Goal: Task Accomplishment & Management: Complete application form

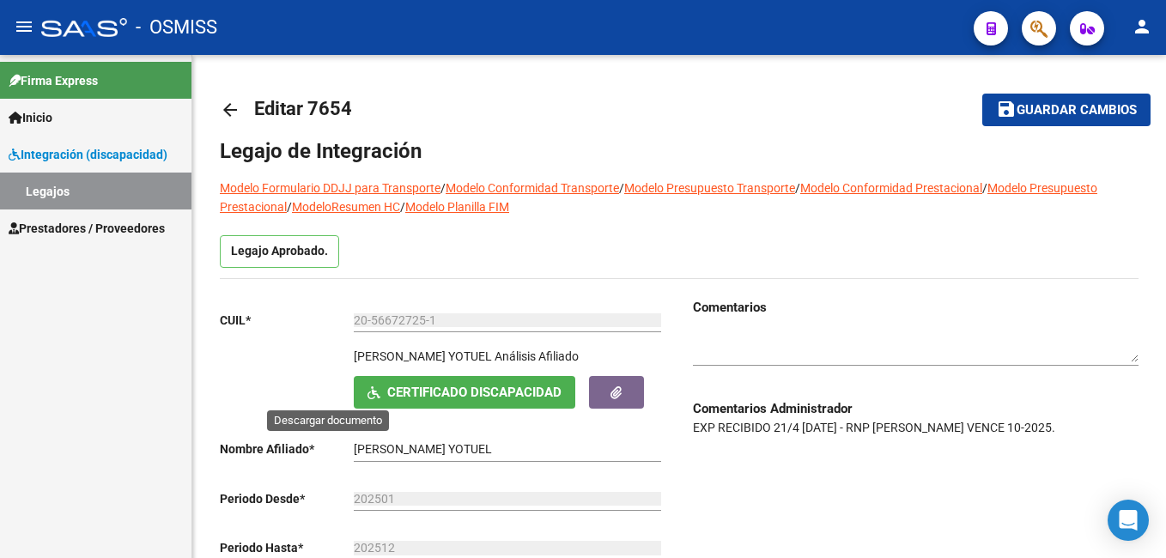
scroll to position [104, 0]
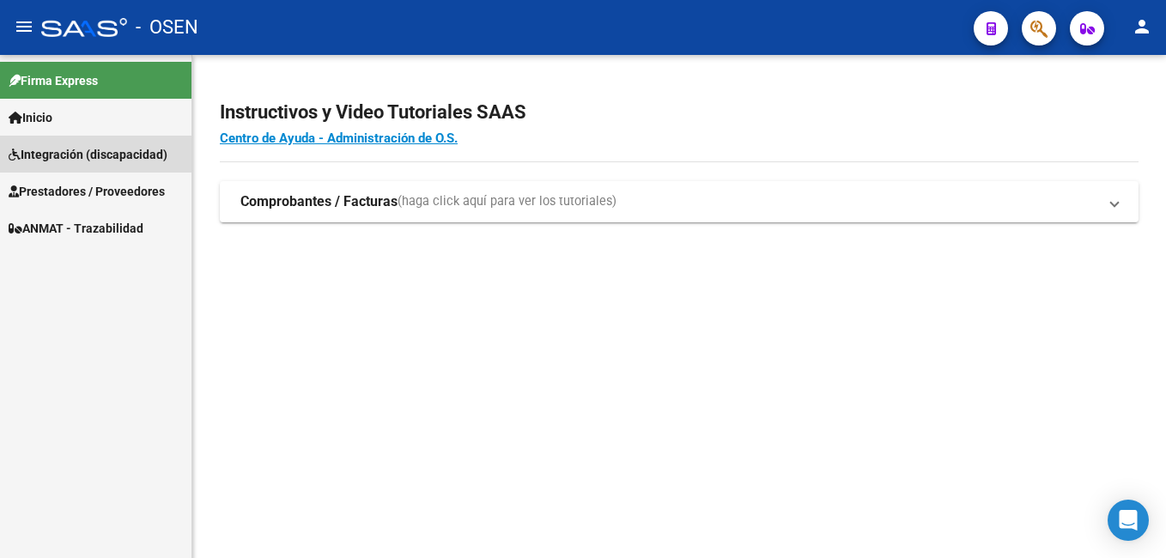
click at [76, 149] on span "Integración (discapacidad)" at bounding box center [88, 154] width 159 height 19
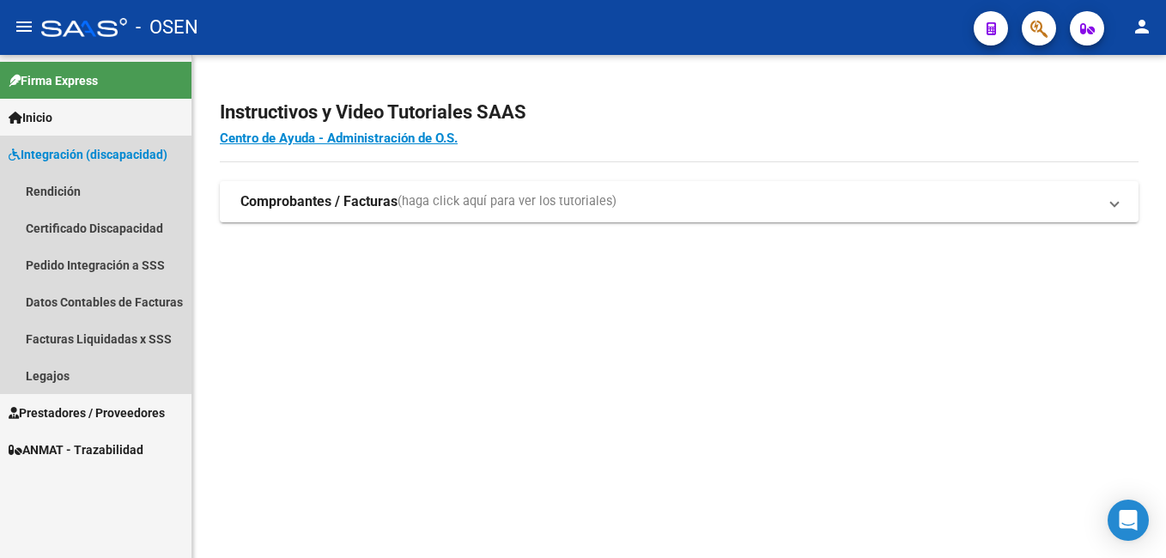
click at [61, 154] on span "Integración (discapacidad)" at bounding box center [88, 154] width 159 height 19
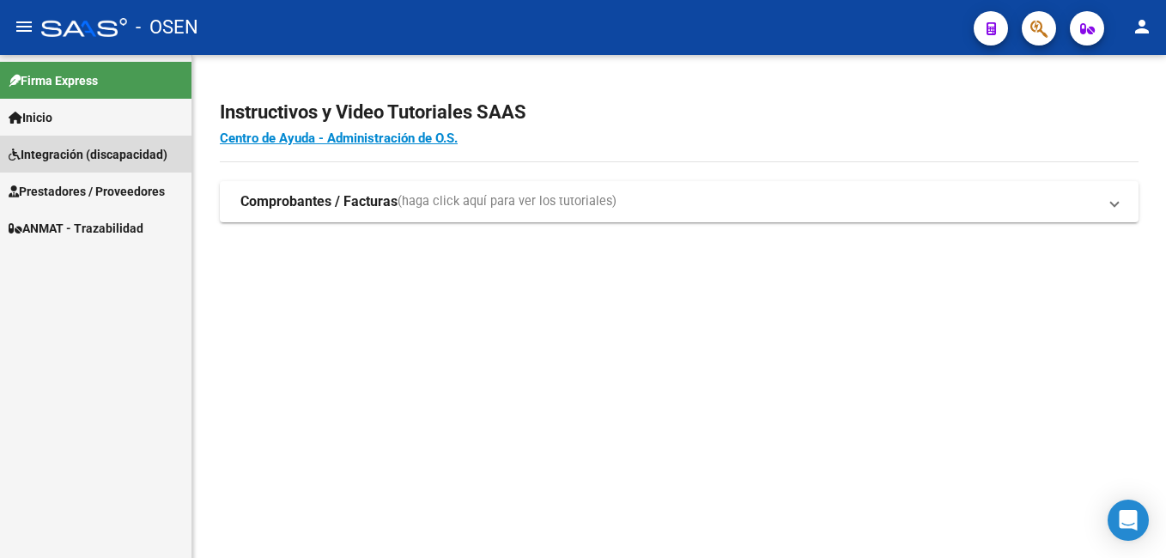
click at [61, 148] on span "Integración (discapacidad)" at bounding box center [88, 154] width 159 height 19
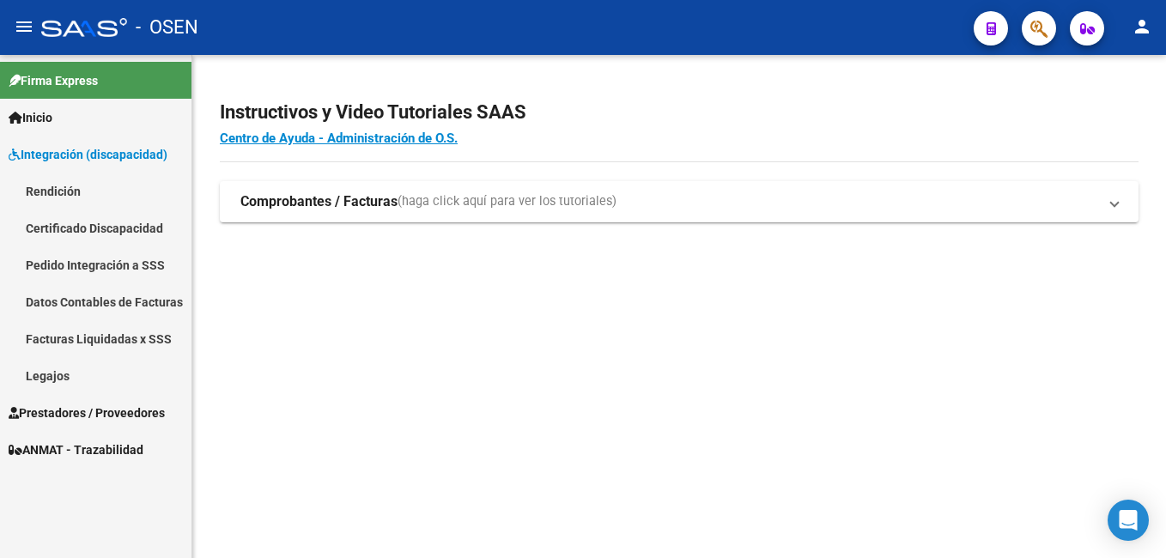
click at [58, 370] on link "Legajos" at bounding box center [95, 375] width 191 height 37
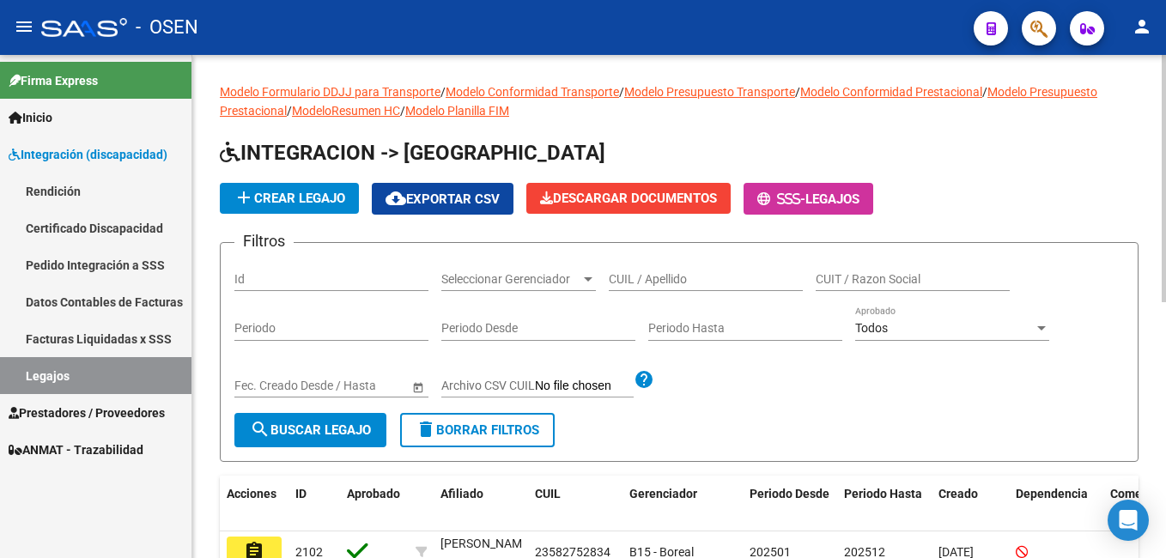
click at [642, 276] on input "CUIL / Apellido" at bounding box center [706, 279] width 194 height 15
click at [652, 277] on input "CUIL / Apellido" at bounding box center [706, 279] width 194 height 15
paste input "27289793319"
type input "27289793319"
click at [318, 431] on span "search Buscar Legajo" at bounding box center [310, 429] width 121 height 15
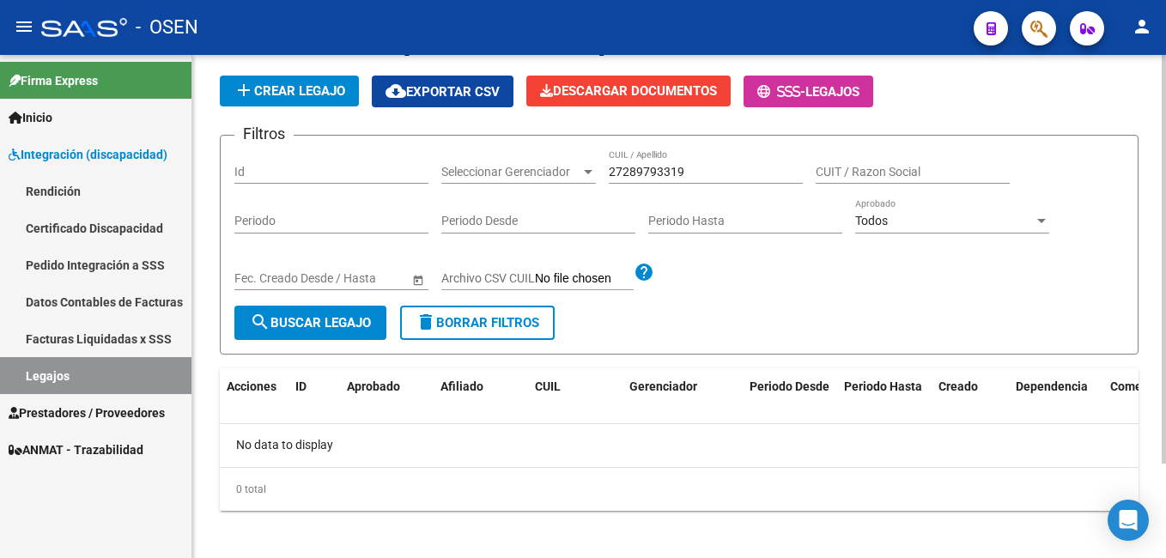
scroll to position [116, 0]
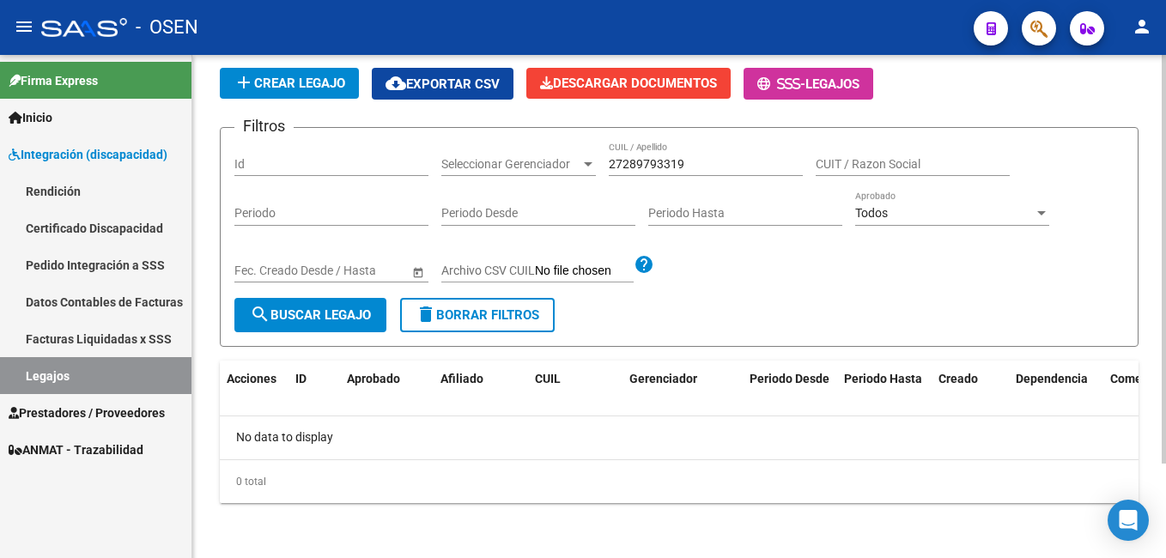
click at [274, 74] on button "add Crear Legajo" at bounding box center [289, 83] width 139 height 31
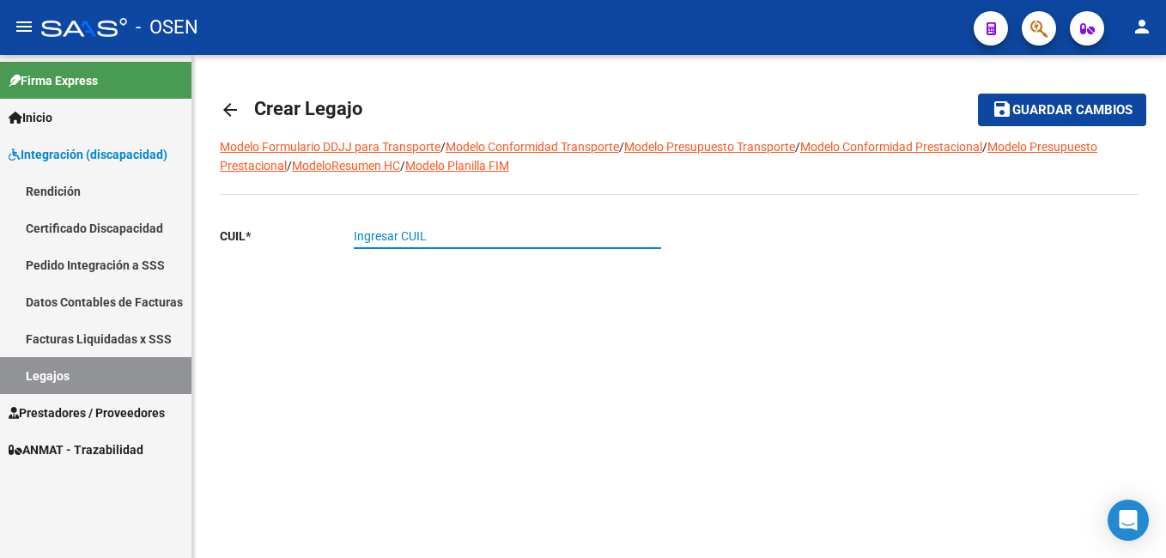
click at [367, 236] on input "Ingresar CUIL" at bounding box center [507, 236] width 307 height 15
paste input "27-28979331-9"
type input "27-28979331-9"
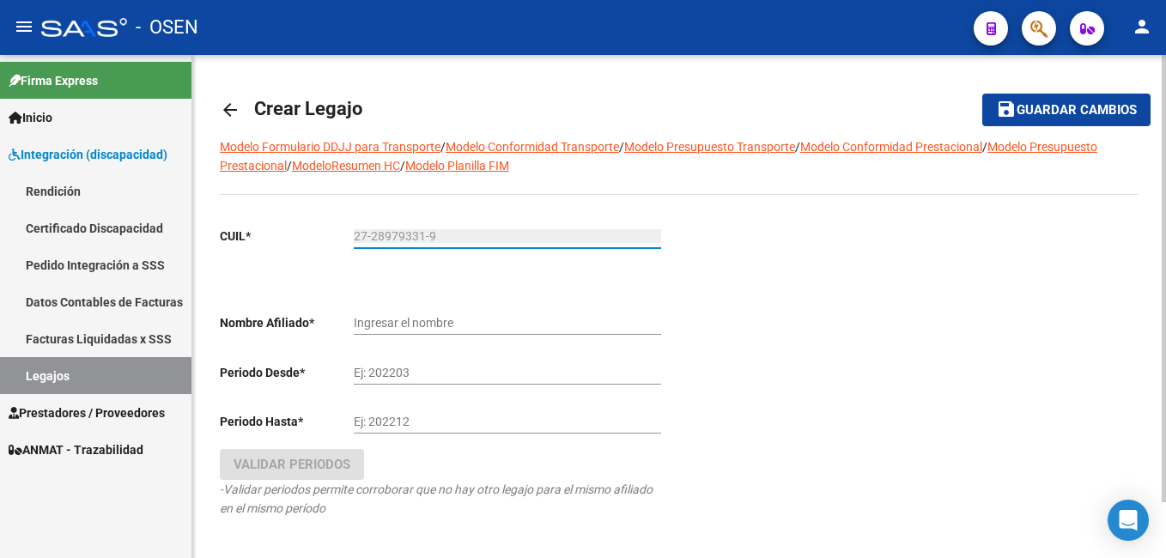
type input "[PERSON_NAME]"
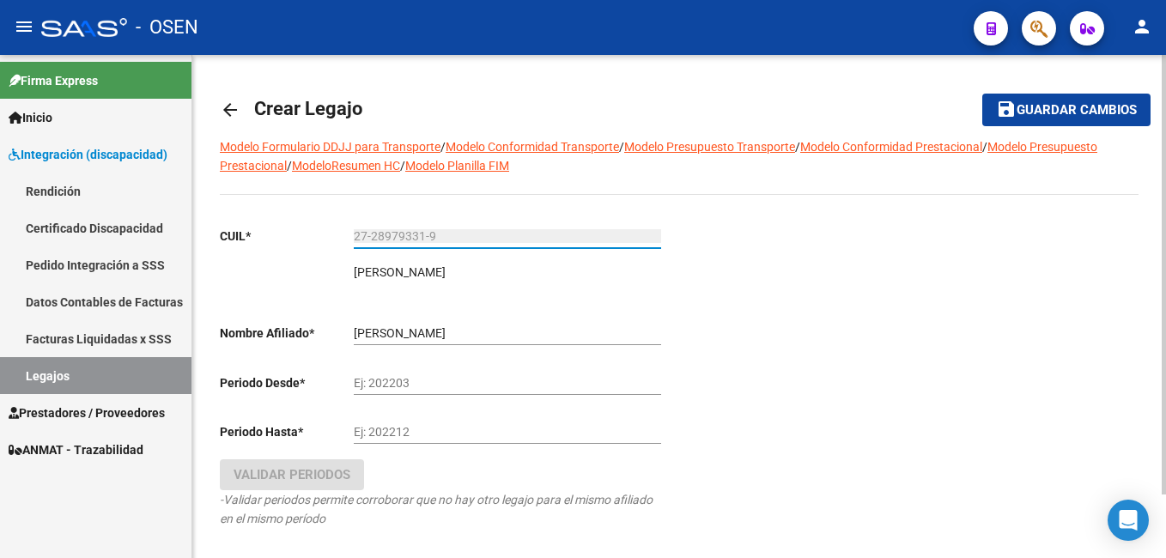
type input "27-28979331-9"
click at [374, 377] on input "Ej: 202203" at bounding box center [507, 383] width 307 height 15
type input "202501"
click at [390, 424] on div "Ej: 202212" at bounding box center [507, 426] width 307 height 34
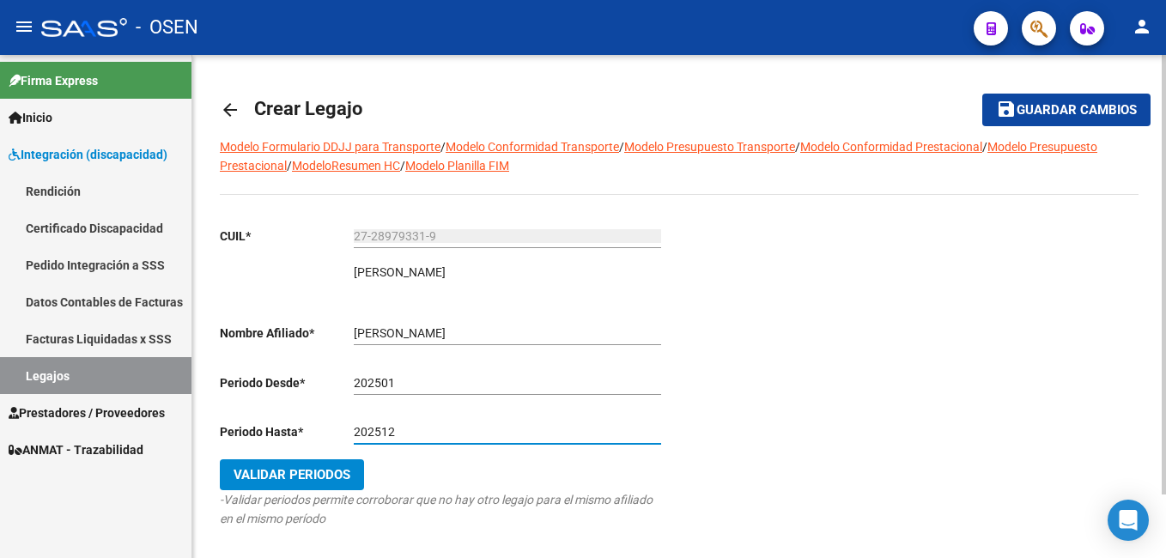
type input "202512"
click at [317, 470] on span "Validar Periodos" at bounding box center [291, 474] width 117 height 15
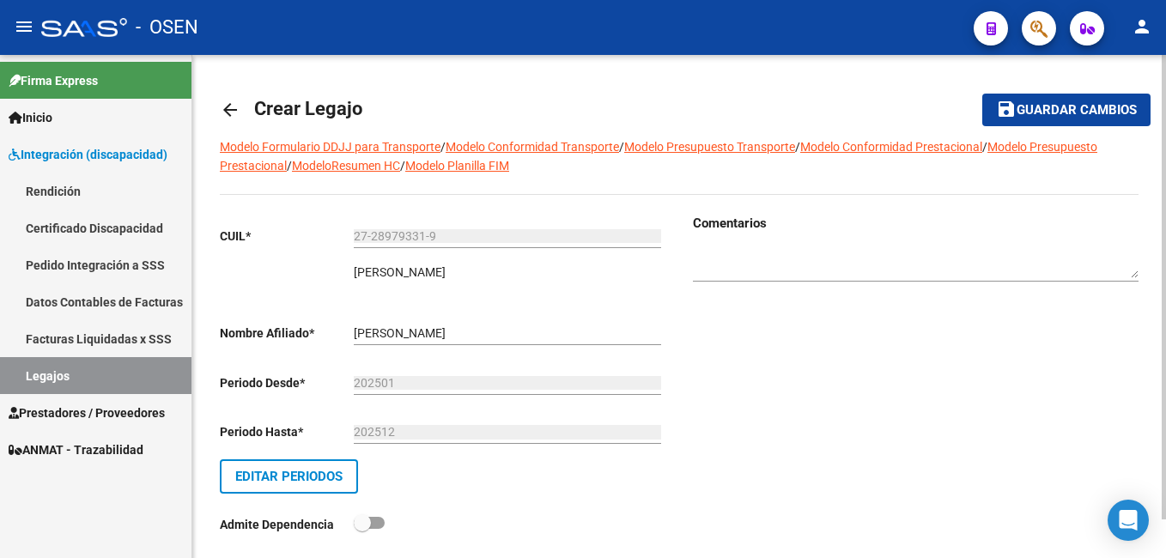
click at [1075, 105] on span "Guardar cambios" at bounding box center [1076, 110] width 120 height 15
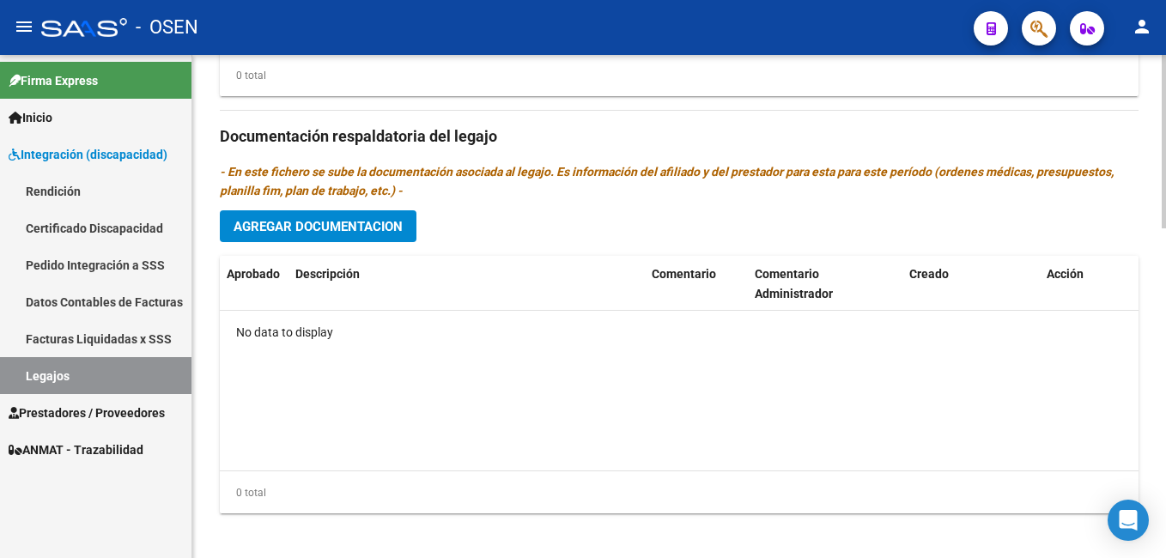
scroll to position [955, 0]
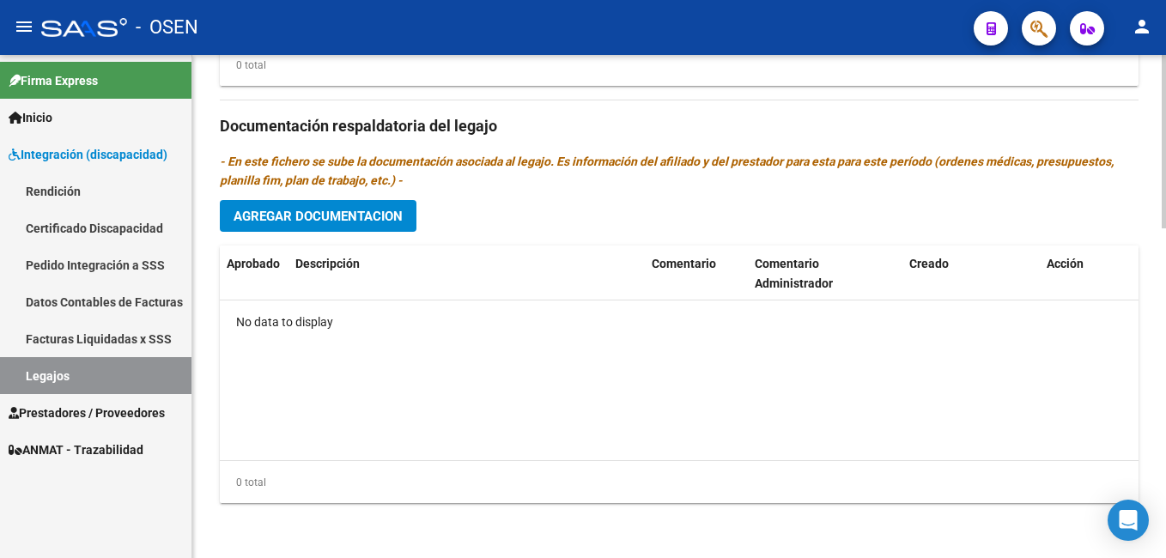
click at [293, 216] on span "Agregar Documentacion" at bounding box center [317, 216] width 169 height 15
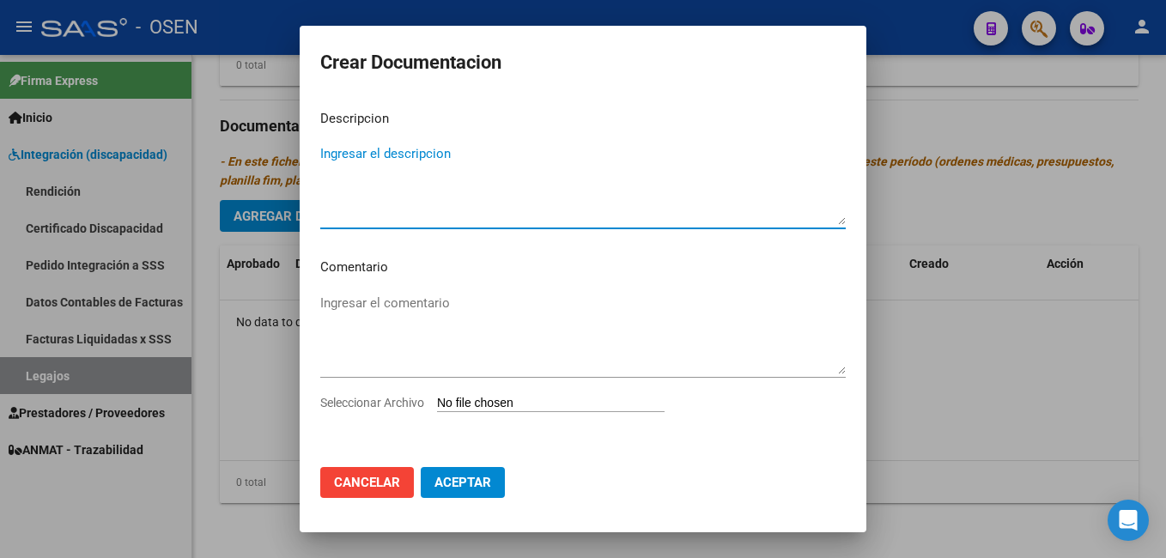
type textarea "c"
type textarea "CUD"
click at [464, 403] on input "Seleccionar Archivo" at bounding box center [550, 404] width 227 height 16
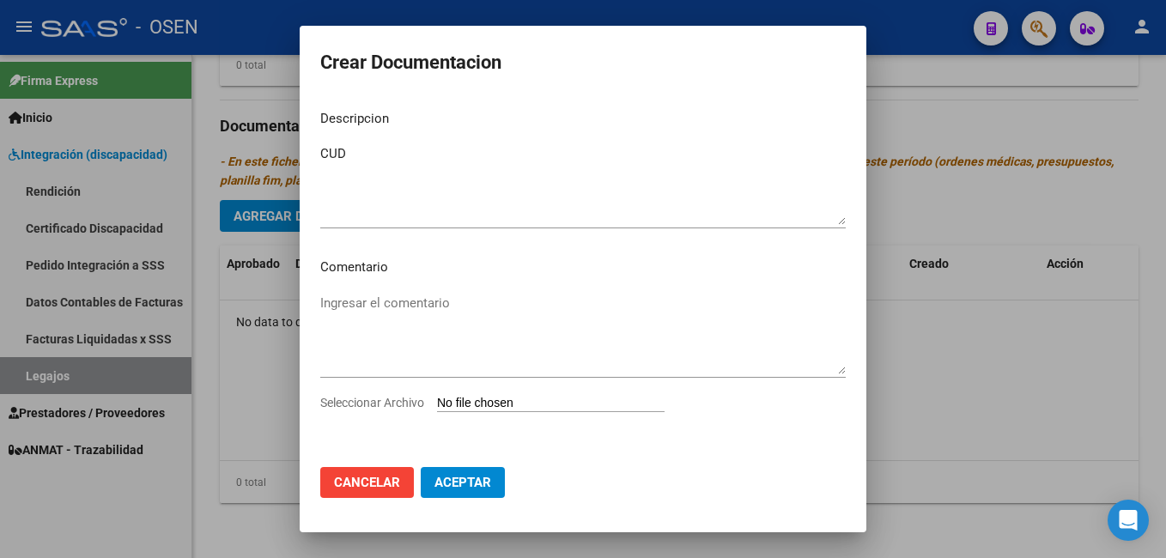
type input "C:\fakepath\PDF 1 [PERSON_NAME].pdf"
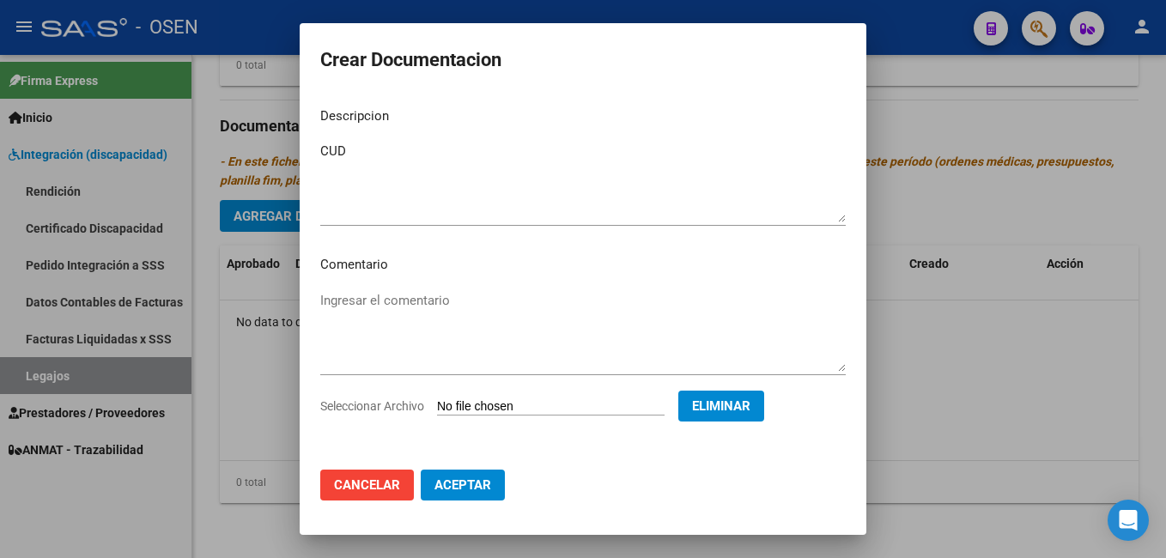
click at [457, 486] on span "Aceptar" at bounding box center [462, 484] width 57 height 15
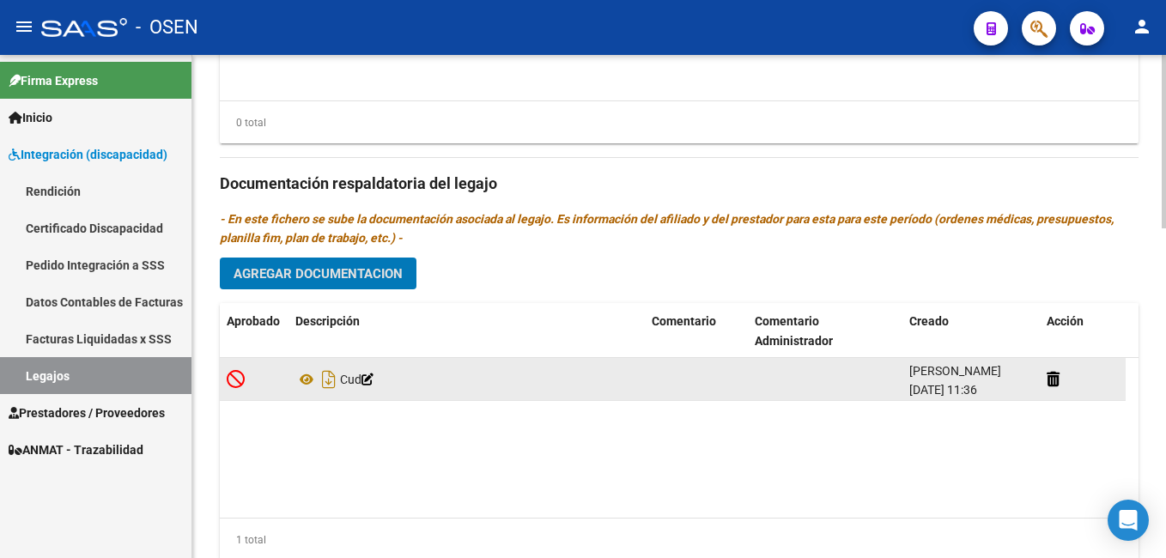
scroll to position [869, 0]
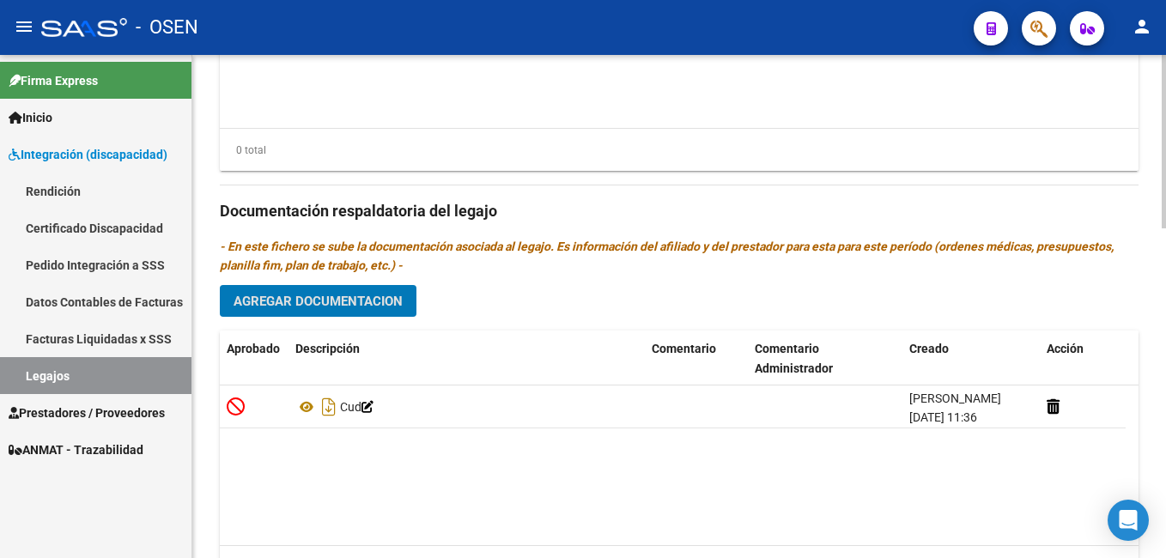
click at [328, 291] on button "Agregar Documentacion" at bounding box center [318, 301] width 197 height 32
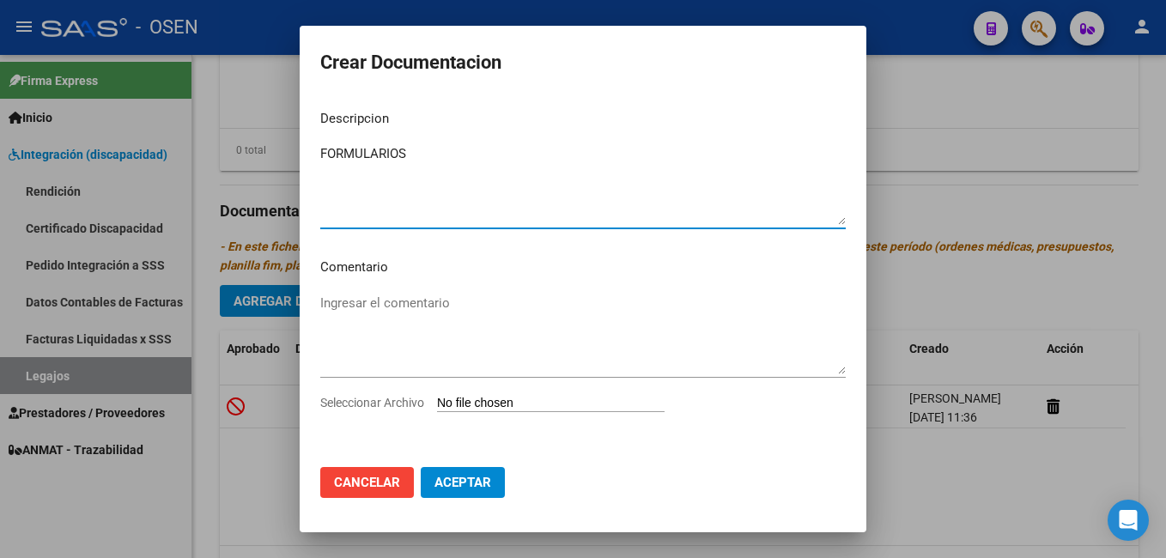
type textarea "FORMULARIOS"
click at [506, 401] on input "Seleccionar Archivo" at bounding box center [550, 404] width 227 height 16
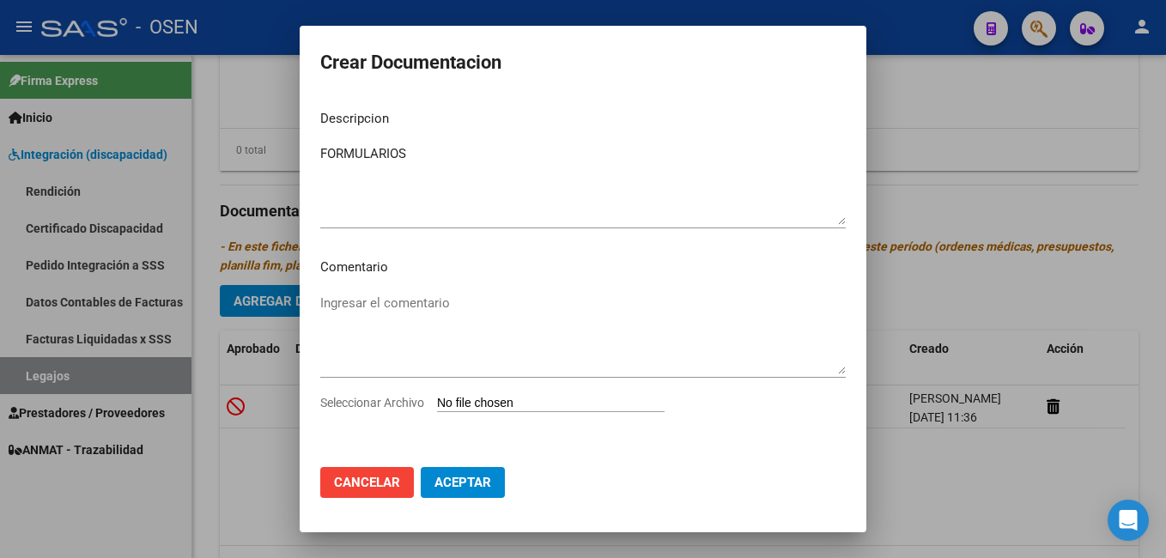
type input "C:\fakepath\PDF 2 [PERSON_NAME].pdf"
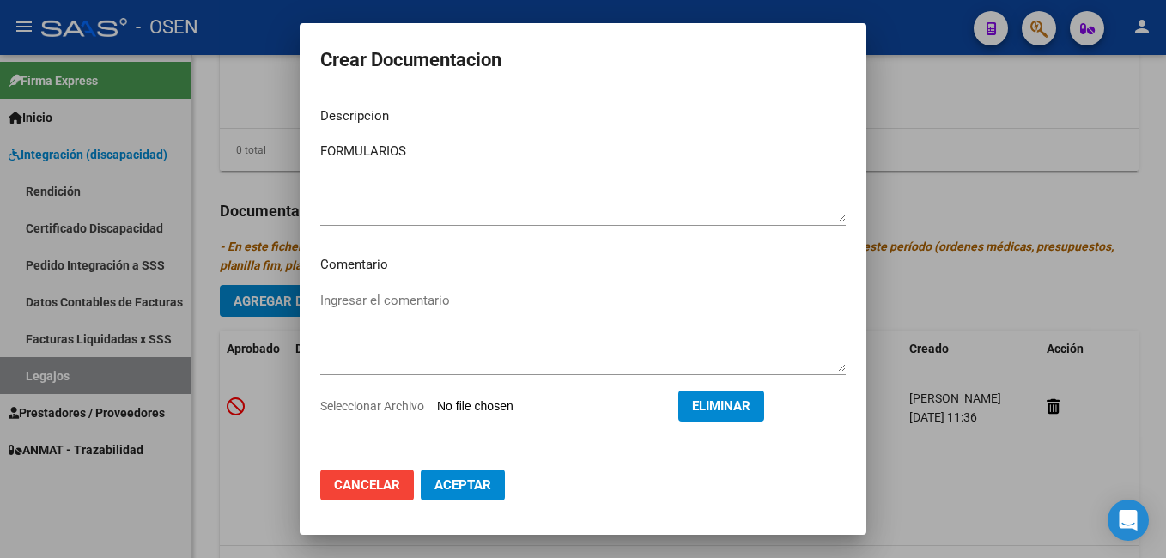
click at [445, 485] on span "Aceptar" at bounding box center [462, 484] width 57 height 15
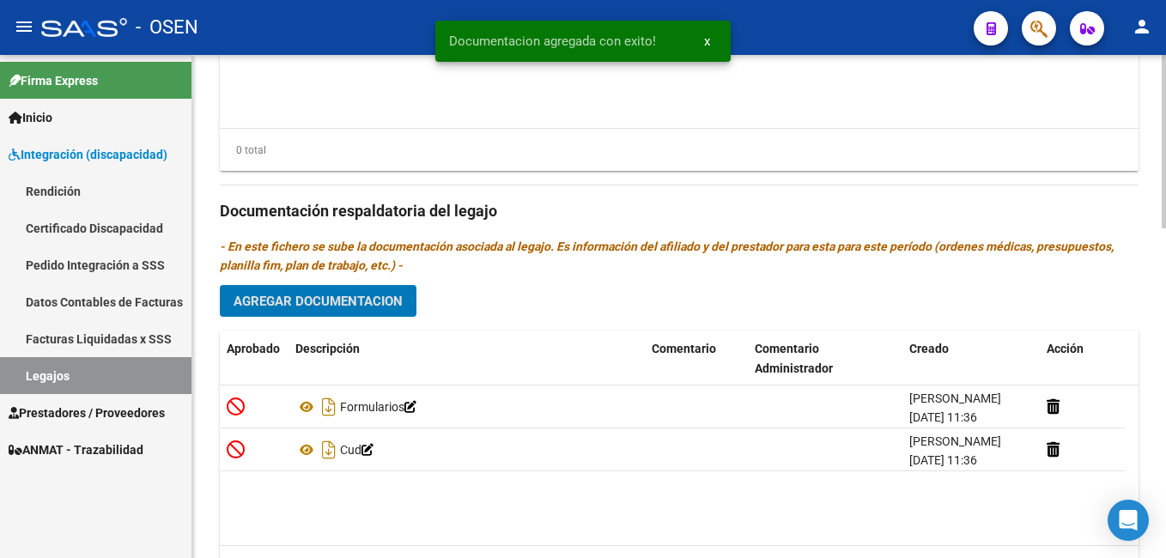
click at [336, 298] on span "Agregar Documentacion" at bounding box center [317, 301] width 169 height 15
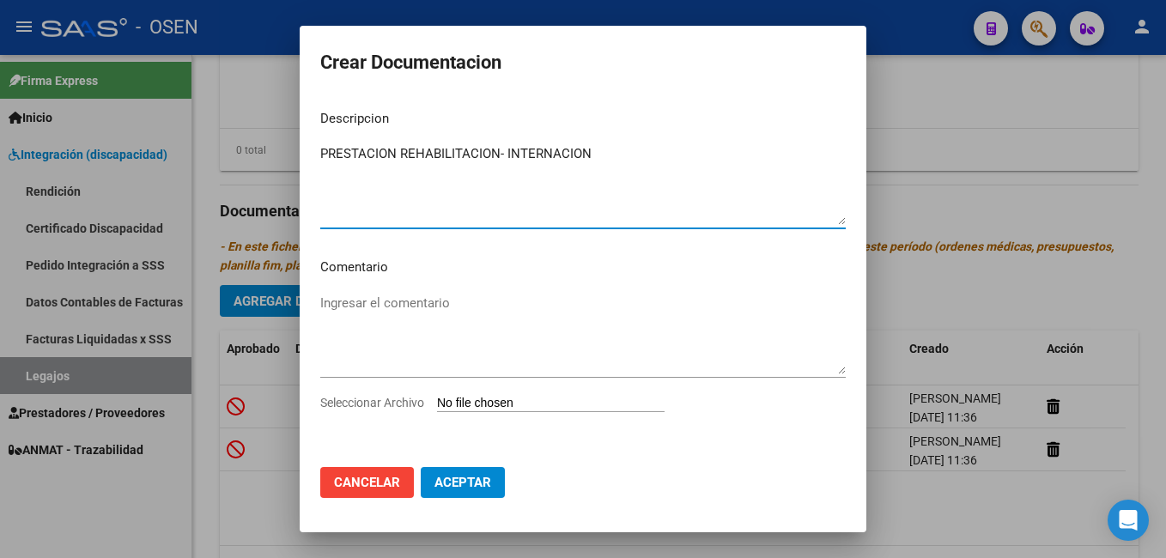
type textarea "PRESTACION REHABILITACION- INTERNACION"
click at [494, 405] on input "Seleccionar Archivo" at bounding box center [550, 404] width 227 height 16
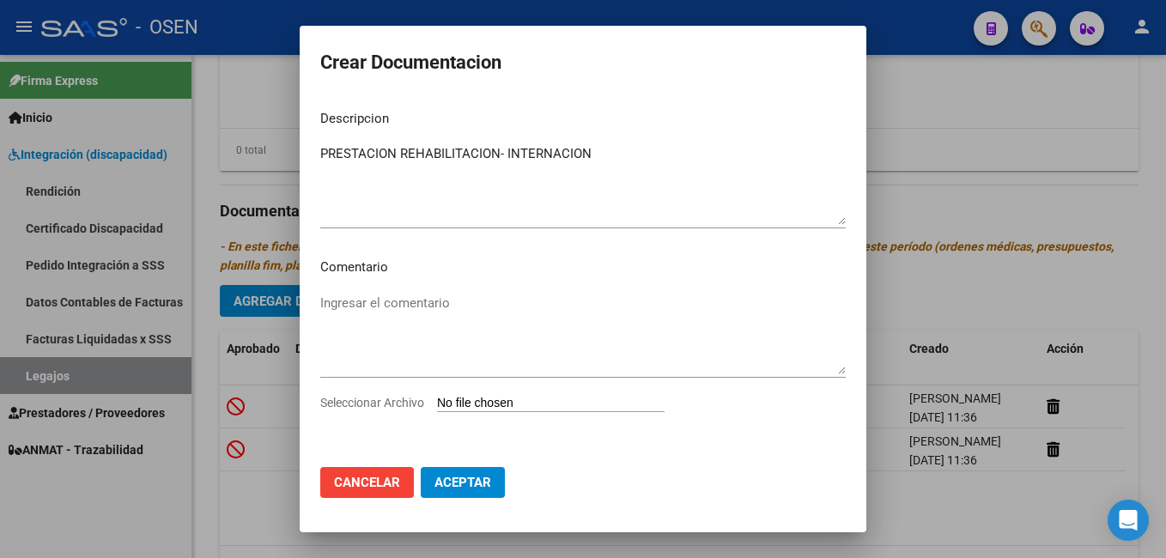
type input "C:\fakepath\PDF 3 [PERSON_NAME].pdf"
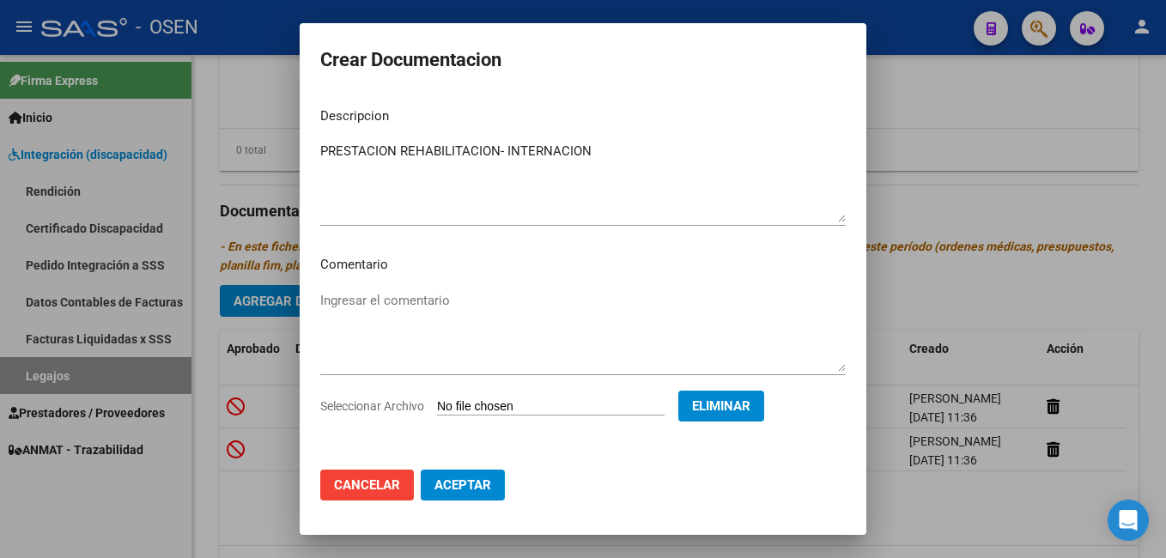
click at [465, 485] on span "Aceptar" at bounding box center [462, 484] width 57 height 15
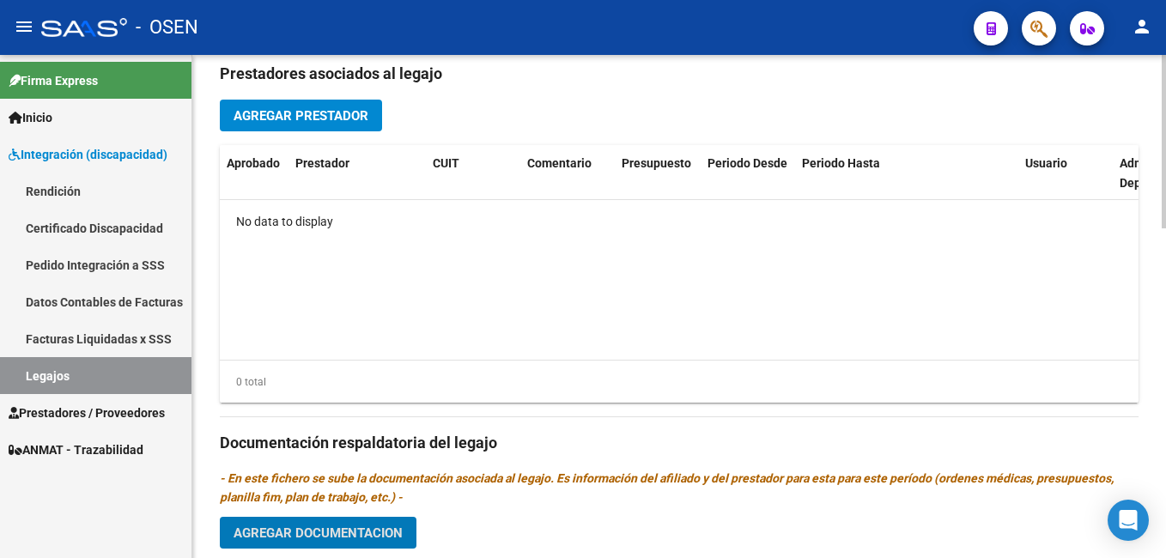
scroll to position [612, 0]
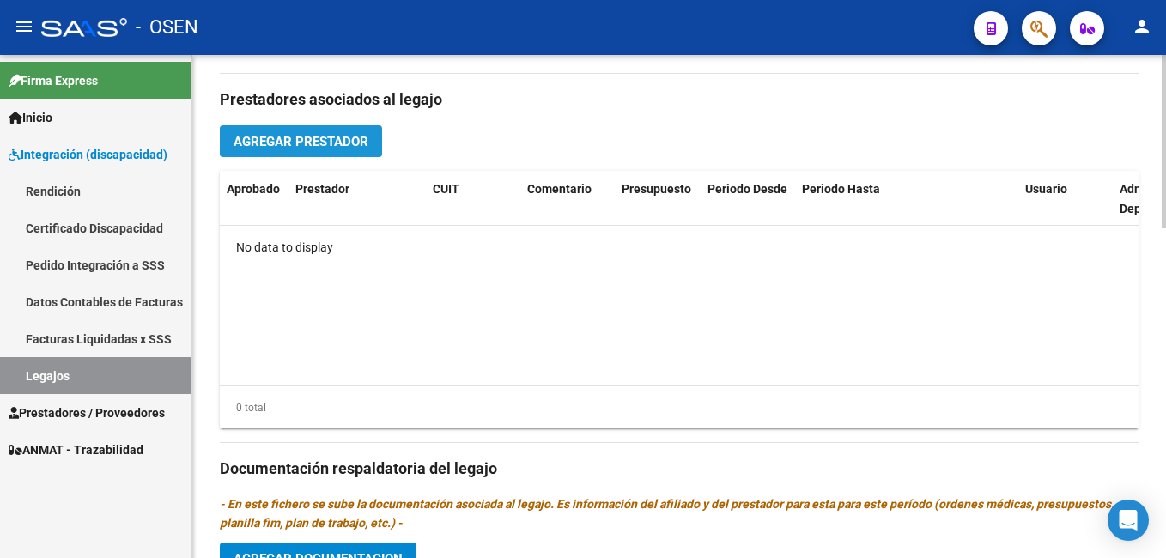
click at [269, 138] on span "Agregar Prestador" at bounding box center [300, 141] width 135 height 15
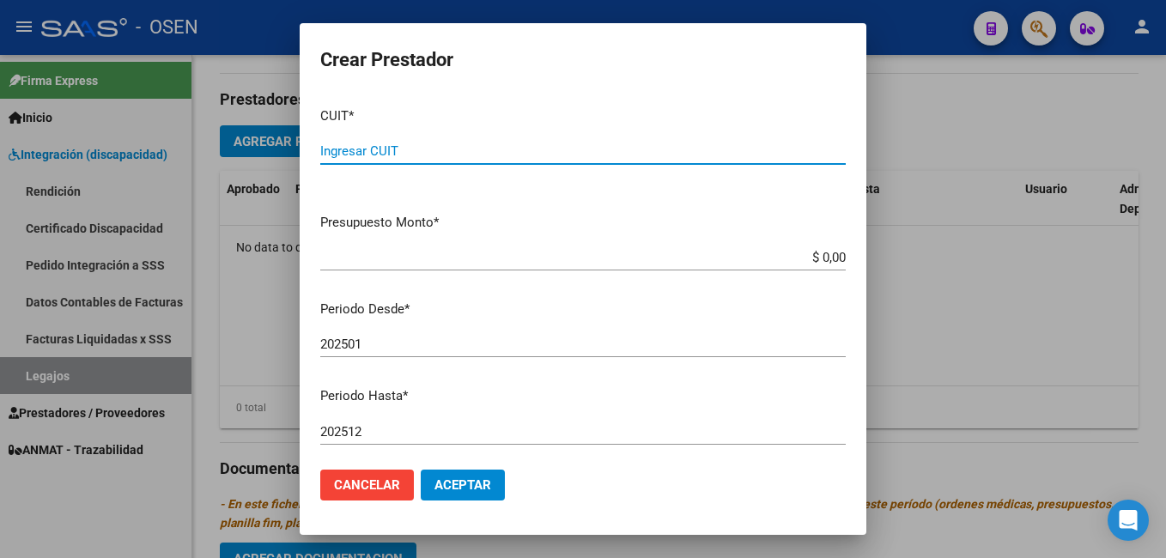
click at [351, 139] on div "Ingresar CUIT" at bounding box center [582, 151] width 525 height 26
paste input "30-71525424-3"
type input "30-71525424-3"
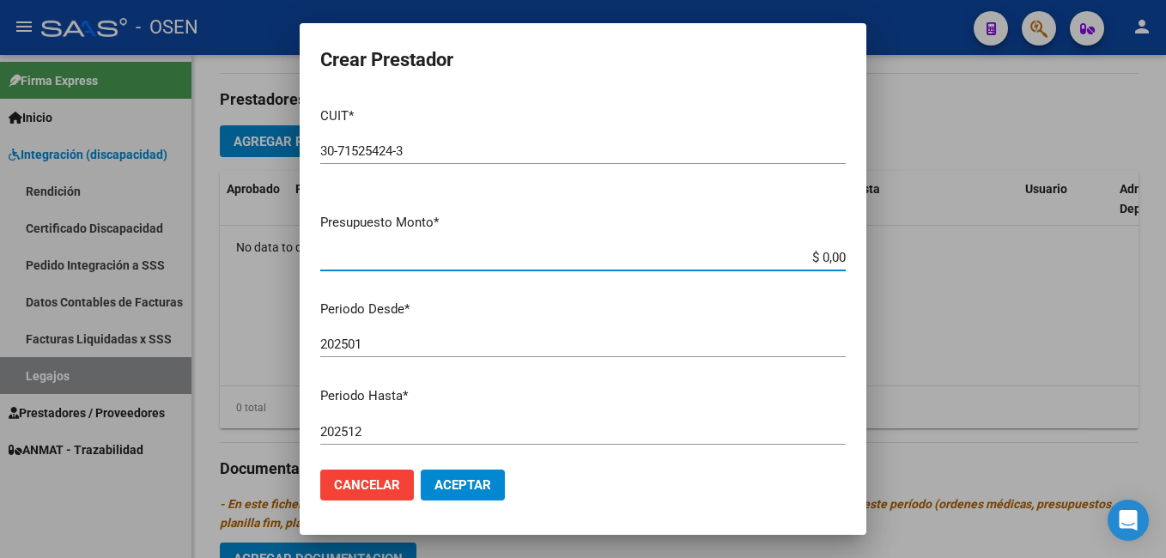
click at [827, 261] on input "$ 0,00" at bounding box center [582, 257] width 525 height 15
click at [833, 258] on app-form-text-field "Presupuesto Monto * $ 35.408.144,70 Ingresar el monto" at bounding box center [589, 239] width 539 height 53
click at [828, 252] on input "$ 35.408.144,70" at bounding box center [582, 257] width 525 height 15
drag, startPoint x: 834, startPoint y: 254, endPoint x: 712, endPoint y: 258, distance: 122.8
click at [712, 258] on app-form-text-field "Presupuesto Monto * $ 35.408.144,70 Ingresar el monto" at bounding box center [589, 239] width 539 height 53
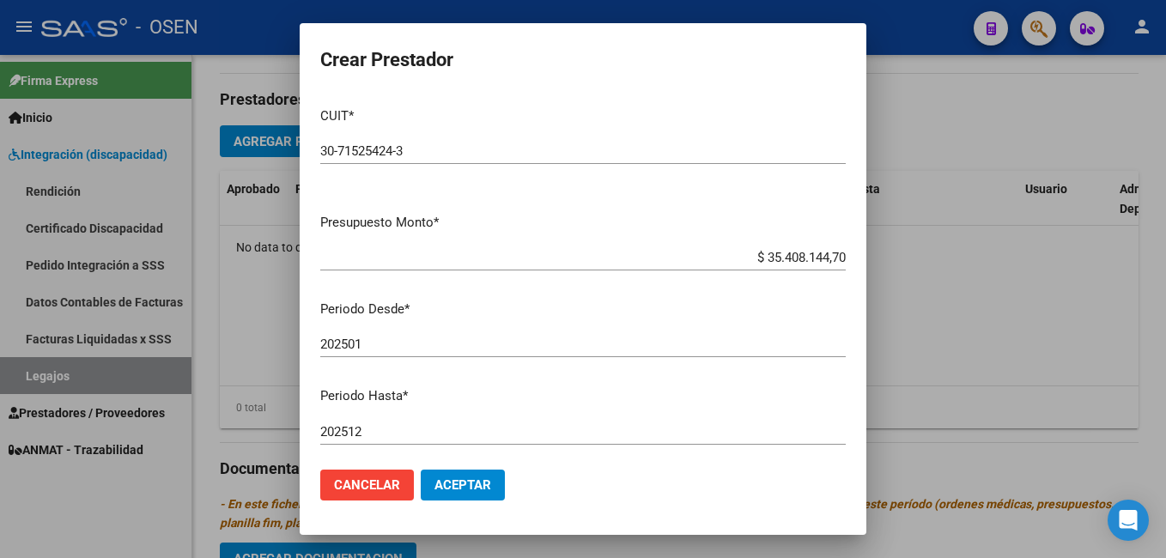
drag, startPoint x: 763, startPoint y: 241, endPoint x: 787, endPoint y: 266, distance: 34.6
click at [787, 266] on mat-dialog-content "CUIT * 30-71525424-3 Ingresar CUIT ARCA Padrón Presupuesto Monto * $ 35.408.144…" at bounding box center [583, 275] width 566 height 363
drag, startPoint x: 787, startPoint y: 266, endPoint x: 699, endPoint y: 246, distance: 90.6
click at [699, 246] on div "$ 35.408.144,70 Ingresar el monto" at bounding box center [582, 258] width 525 height 26
type input "$ 3.540.814,47"
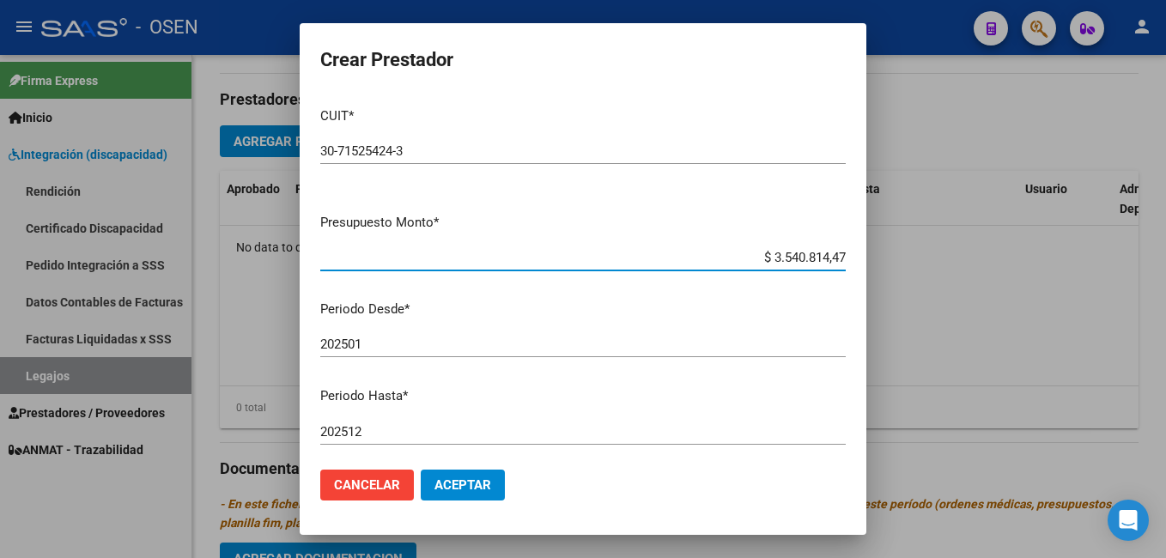
click at [363, 345] on input "202501" at bounding box center [582, 343] width 525 height 15
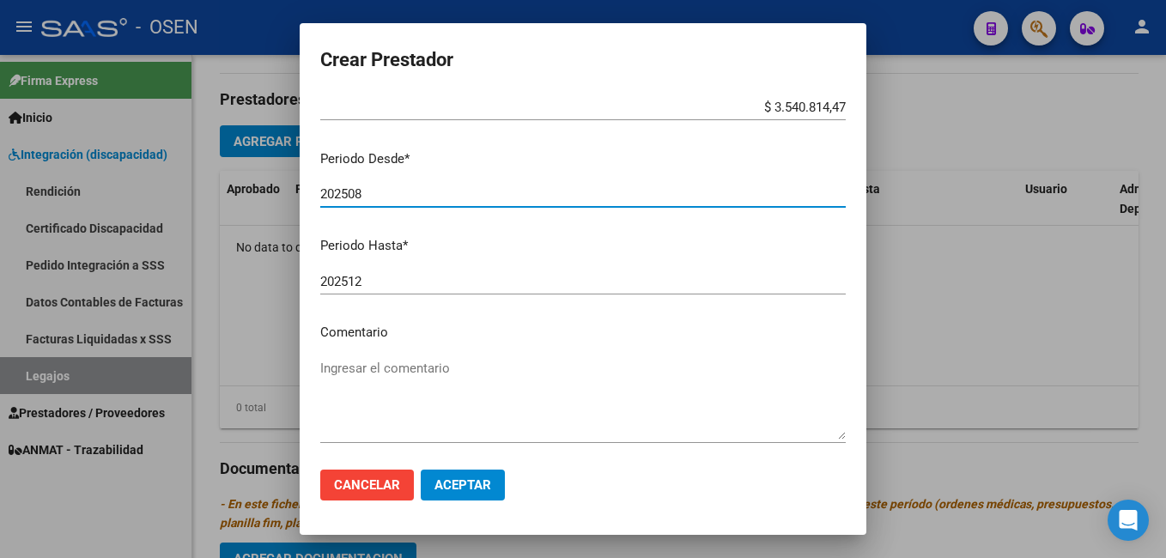
scroll to position [225, 0]
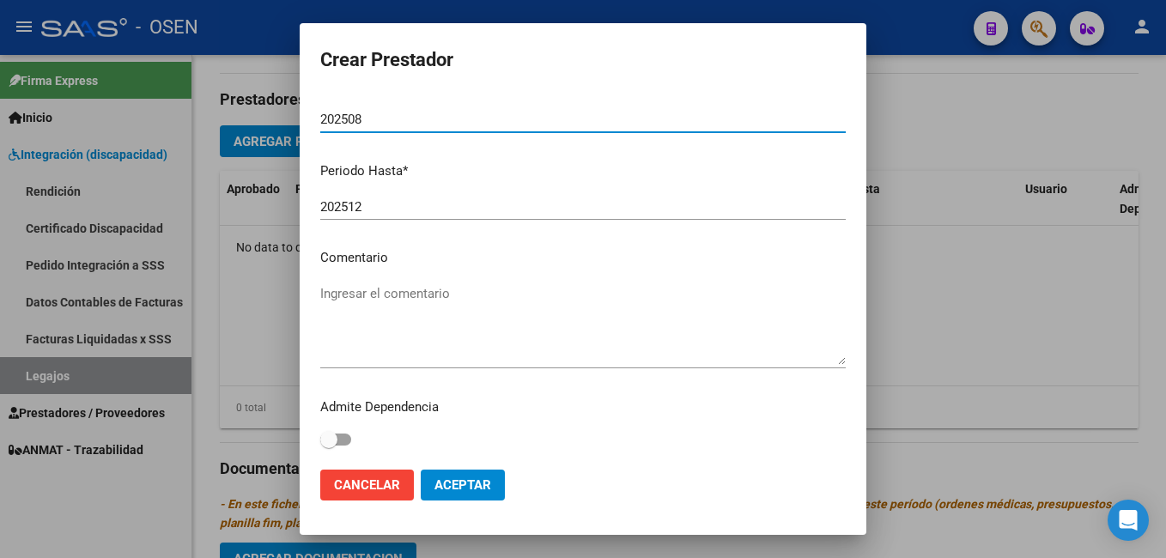
type input "202508"
click at [330, 294] on textarea "Ingresar el comentario" at bounding box center [582, 324] width 525 height 81
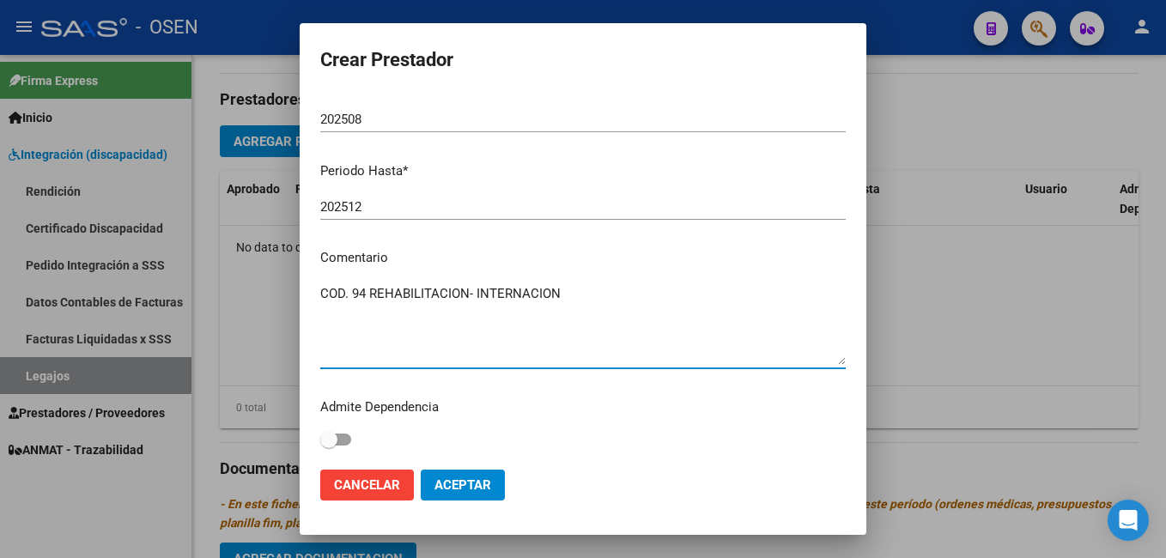
type textarea "COD. 94 REHABILITACION- INTERNACION"
click at [470, 486] on span "Aceptar" at bounding box center [462, 484] width 57 height 15
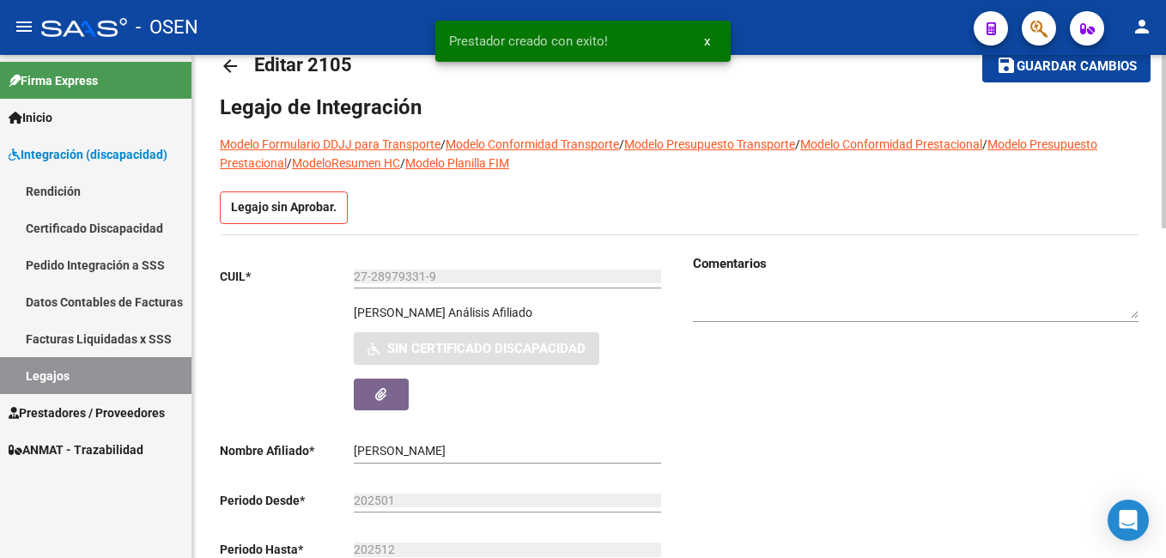
scroll to position [0, 0]
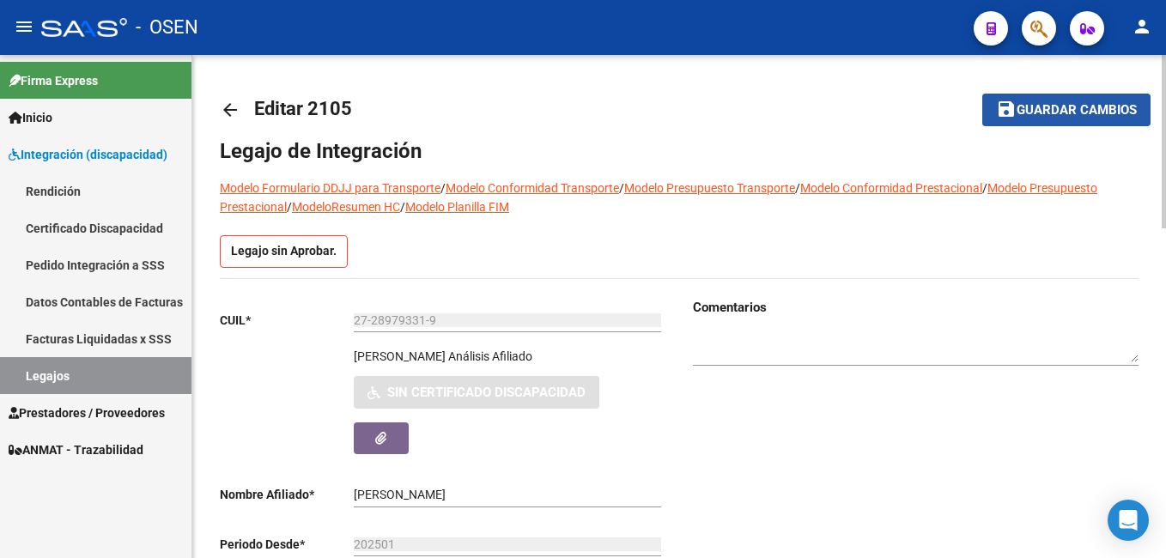
click at [1081, 106] on span "Guardar cambios" at bounding box center [1076, 110] width 120 height 15
click at [54, 148] on span "Integración (discapacidad)" at bounding box center [88, 154] width 159 height 19
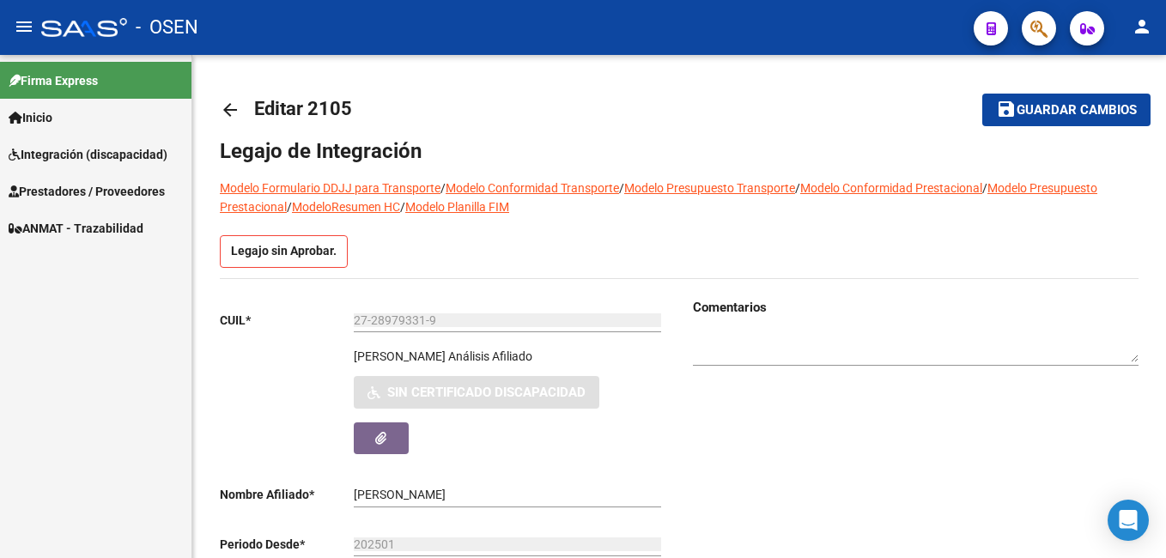
click at [75, 152] on span "Integración (discapacidad)" at bounding box center [88, 154] width 159 height 19
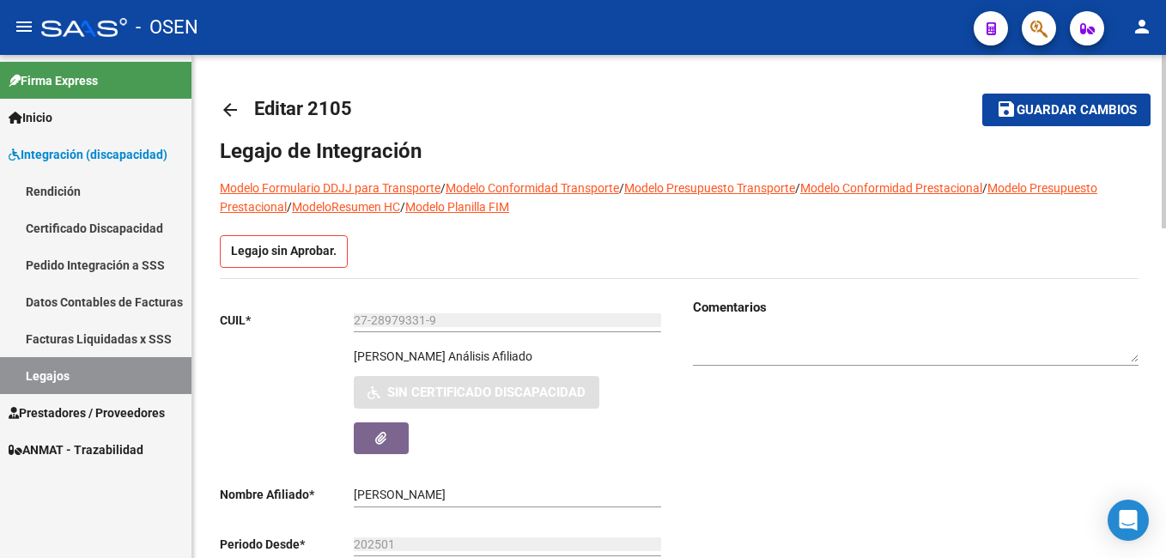
drag, startPoint x: 310, startPoint y: 106, endPoint x: 364, endPoint y: 107, distance: 54.1
click at [364, 107] on mat-toolbar-row "arrow_back Editar 2105" at bounding box center [578, 109] width 717 height 55
copy h1 "2105"
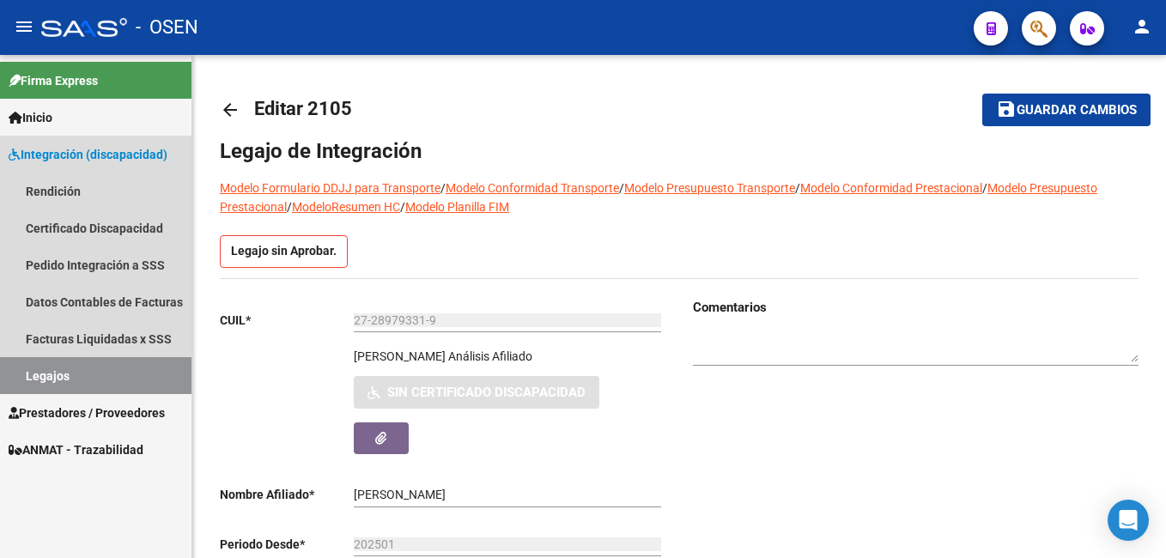
drag, startPoint x: 34, startPoint y: 373, endPoint x: 67, endPoint y: 377, distance: 32.8
click at [35, 373] on link "Legajos" at bounding box center [95, 375] width 191 height 37
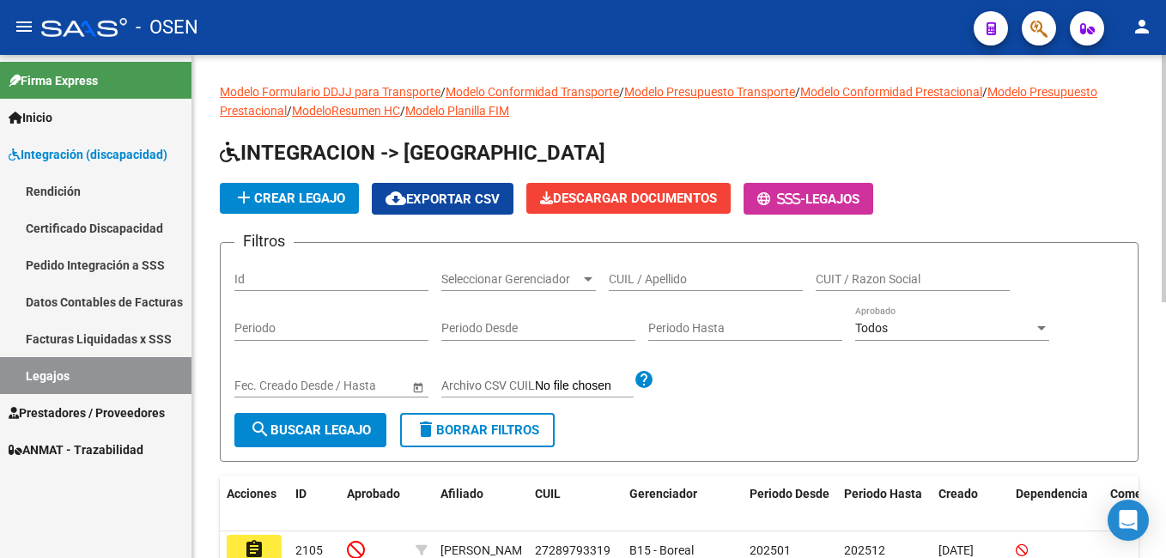
click at [626, 269] on div "CUIL / Apellido" at bounding box center [706, 274] width 194 height 34
paste input "577707201"
type input "577707201"
click at [313, 421] on button "search Buscar Legajo" at bounding box center [310, 430] width 152 height 34
click at [282, 200] on span "add Crear Legajo" at bounding box center [289, 198] width 112 height 15
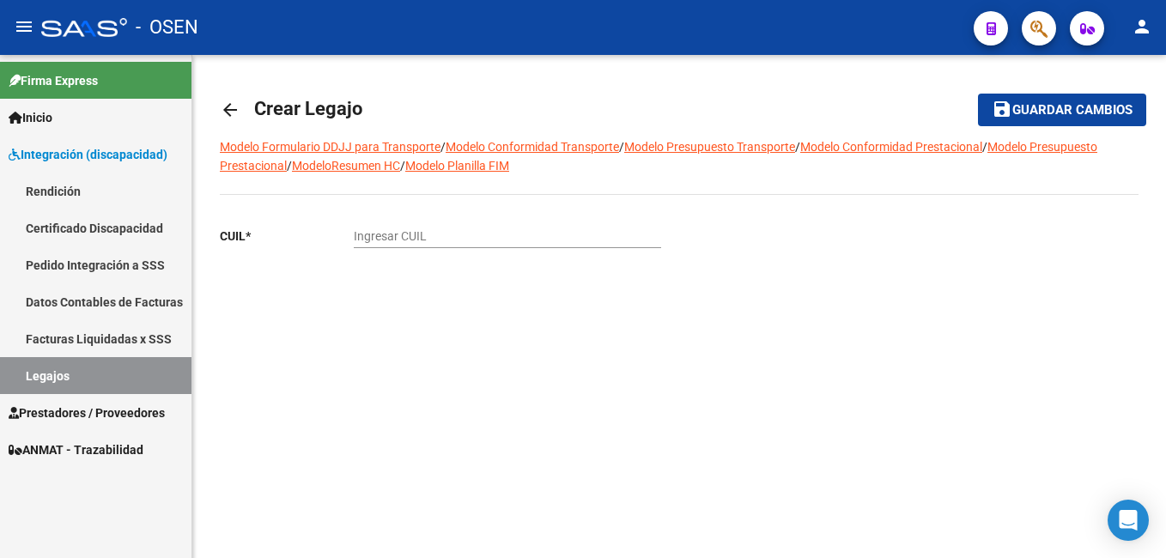
click at [362, 237] on input "Ingresar CUIL" at bounding box center [507, 236] width 307 height 15
paste input "20-57770720-1"
type input "20-57770720-1"
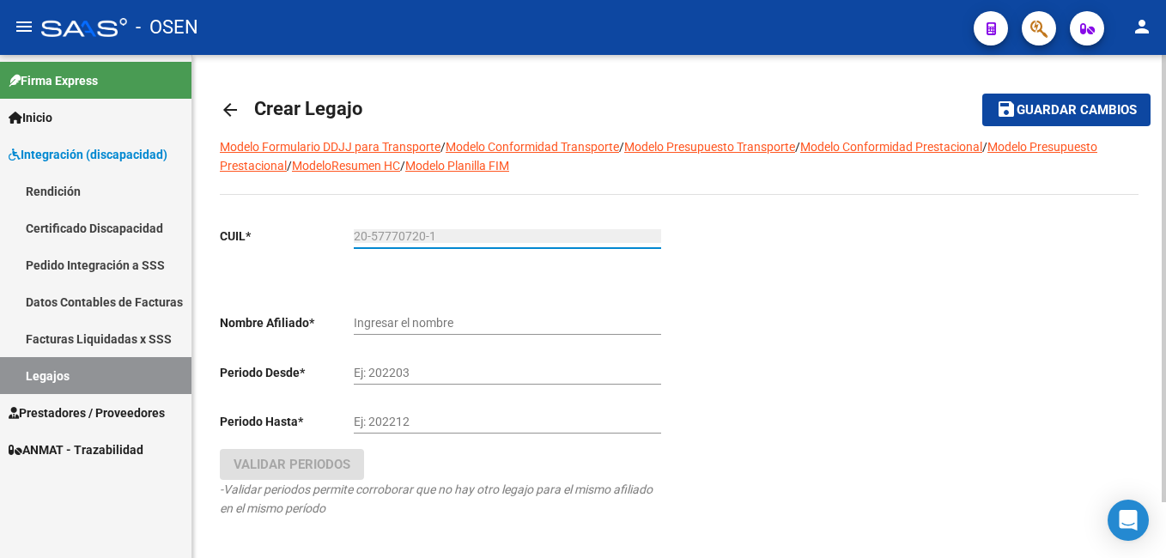
type input "MERCADO [PERSON_NAME]"
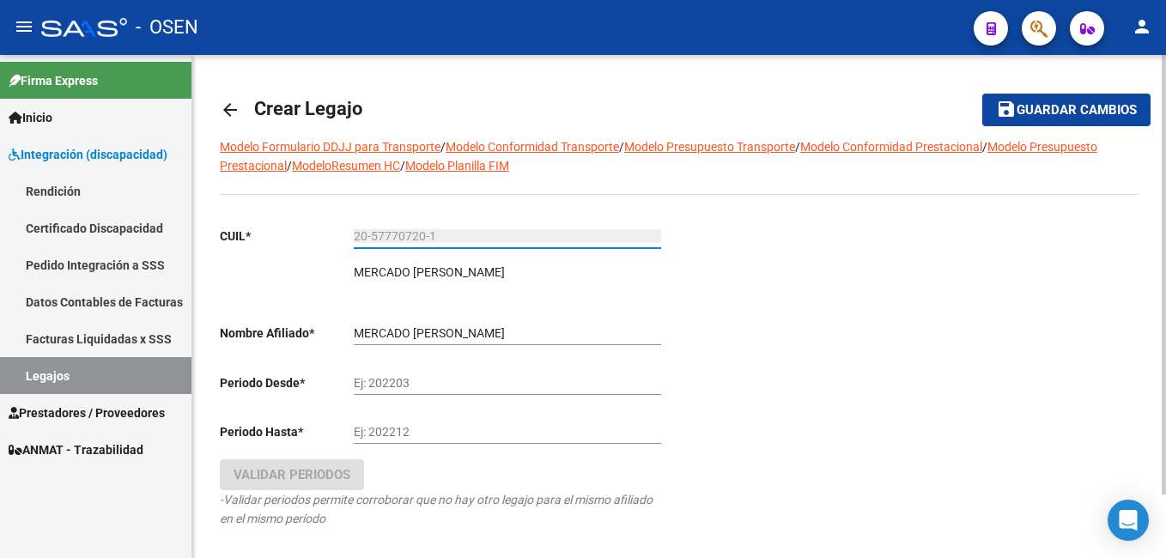
type input "20-57770720-1"
click at [431, 379] on input "Ej: 202203" at bounding box center [507, 383] width 307 height 15
type input "202501"
click at [441, 423] on div "Ej: 202212" at bounding box center [507, 426] width 307 height 34
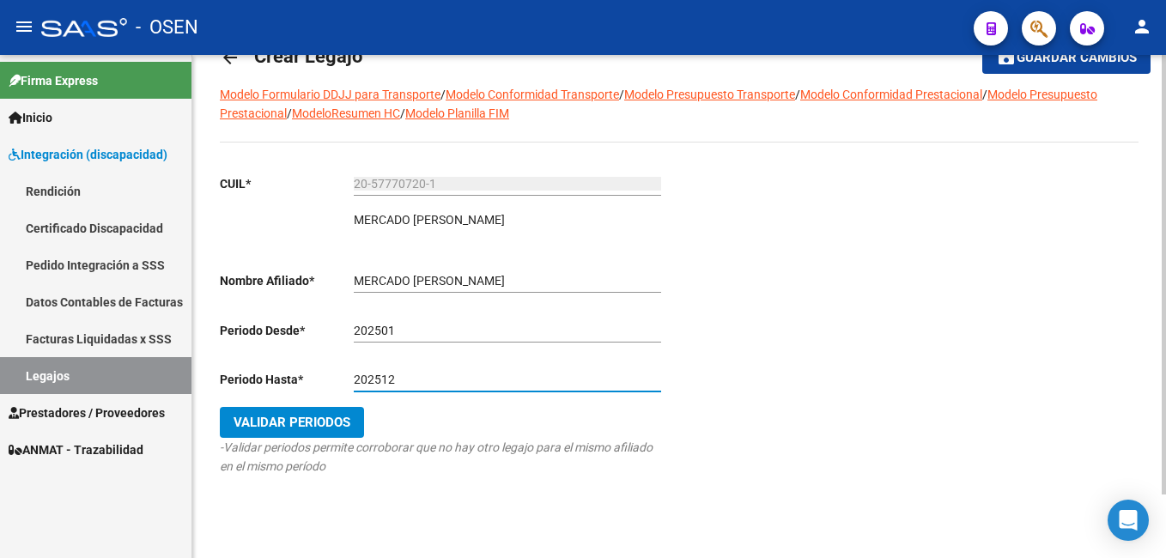
scroll to position [73, 0]
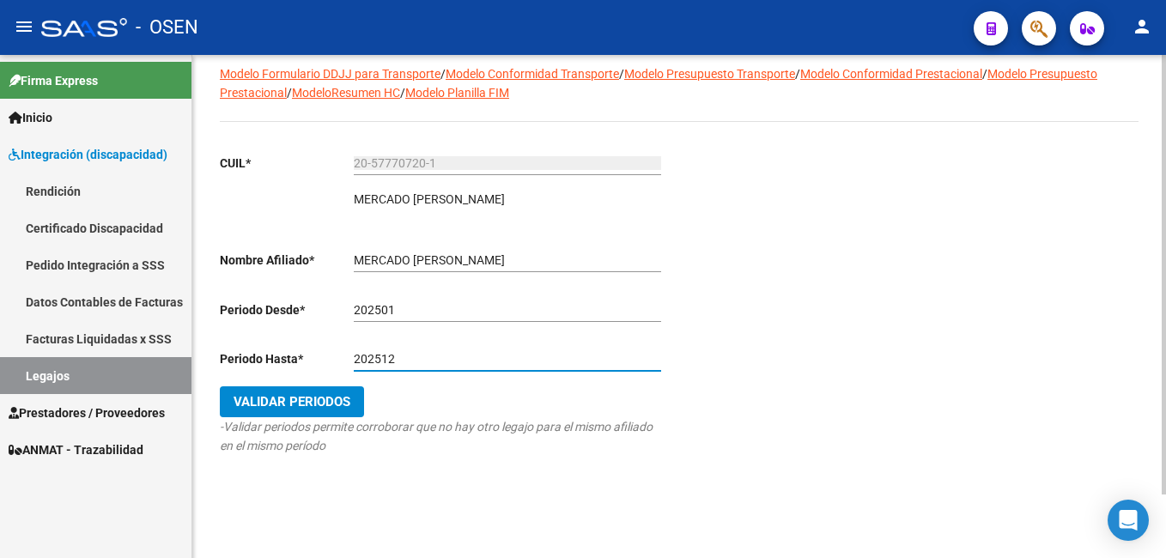
type input "202512"
click at [279, 403] on span "Validar Periodos" at bounding box center [291, 401] width 117 height 15
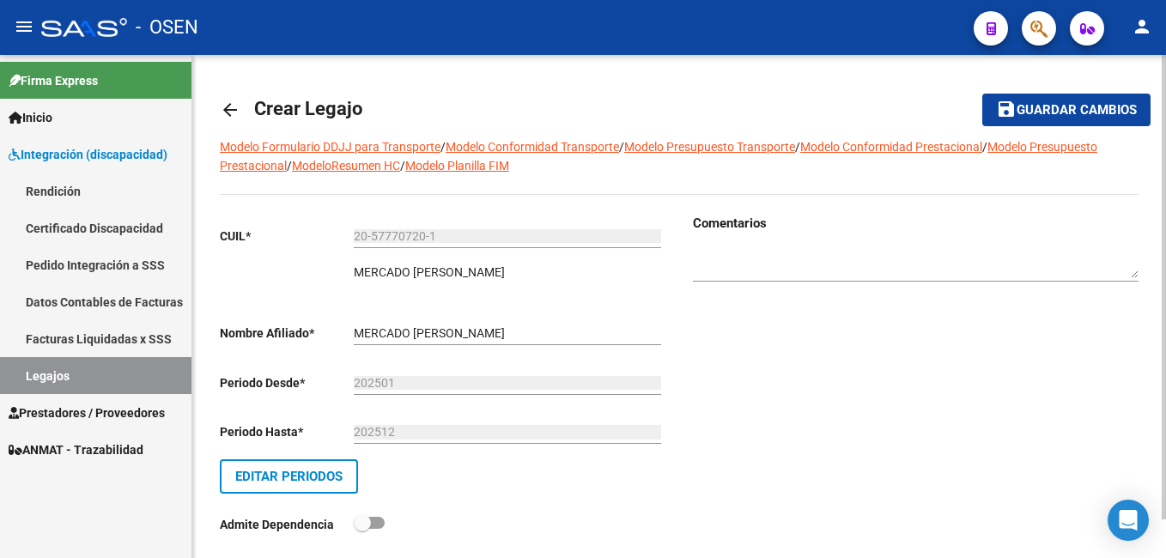
scroll to position [42, 0]
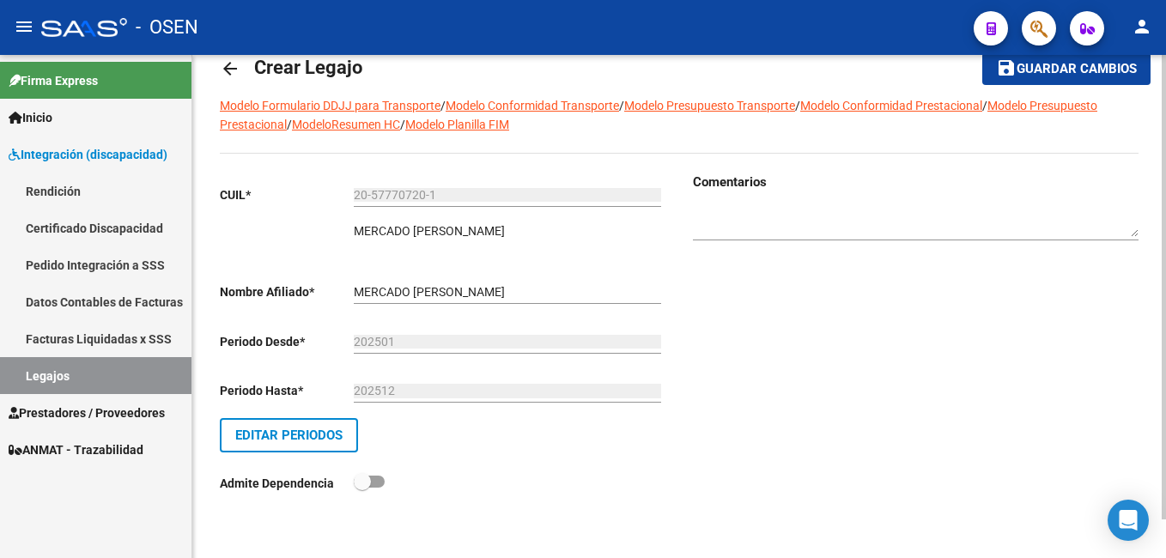
click at [1056, 60] on span "save Guardar cambios" at bounding box center [1066, 67] width 141 height 15
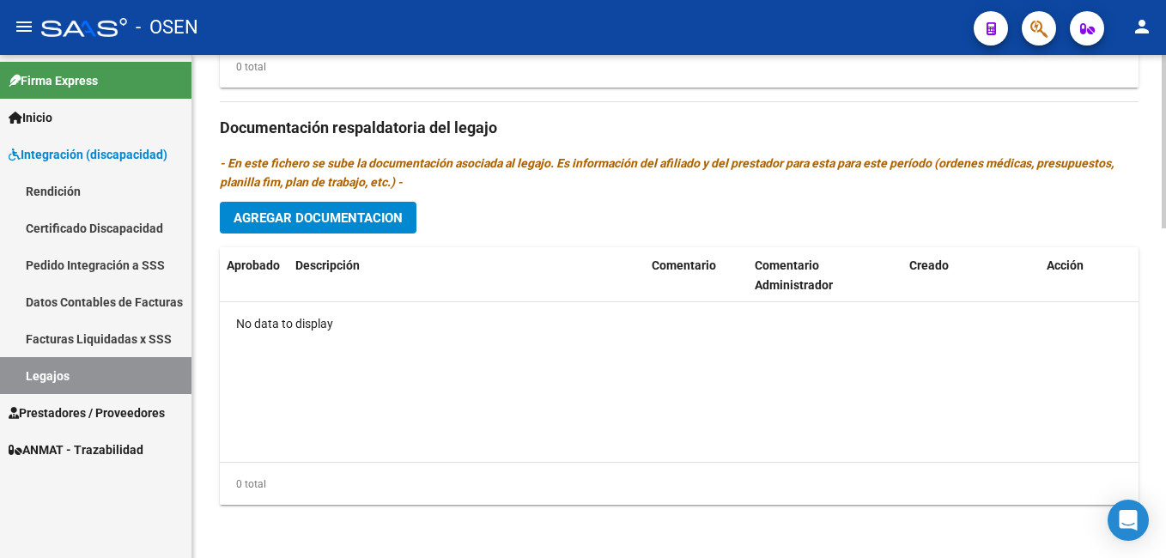
scroll to position [955, 0]
click at [301, 212] on span "Agregar Documentacion" at bounding box center [317, 216] width 169 height 15
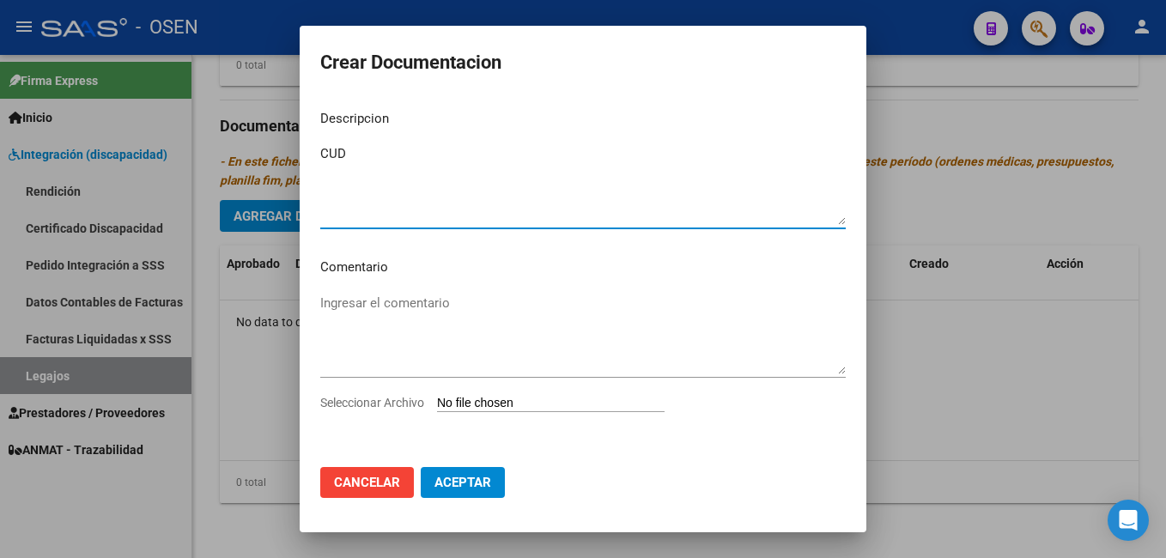
type textarea "CUD"
click at [474, 403] on input "Seleccionar Archivo" at bounding box center [550, 404] width 227 height 16
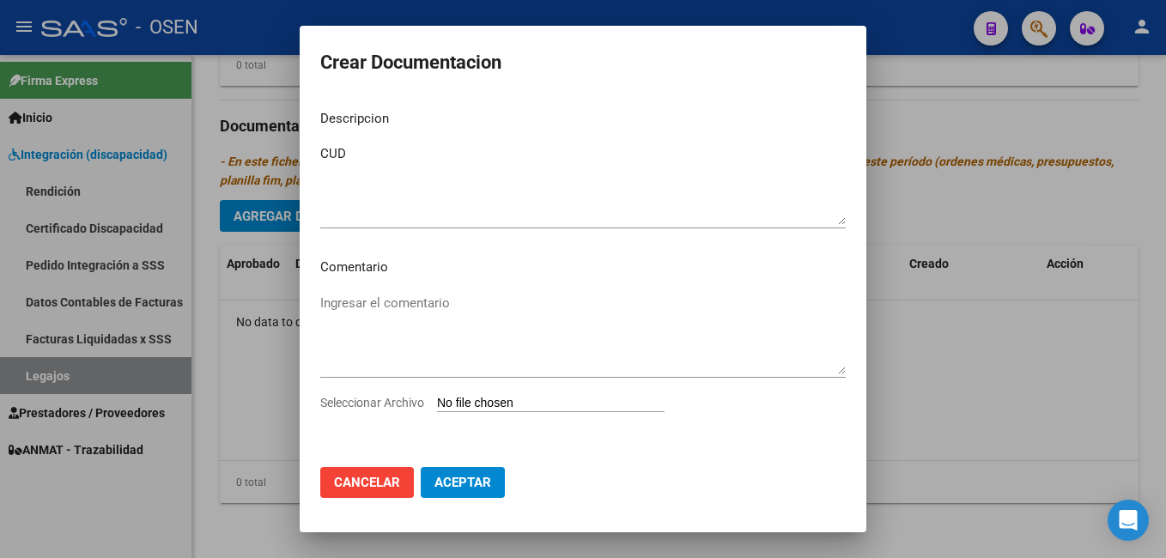
type input "C:\fakepath\PDF 1 [PERSON_NAME].pdf"
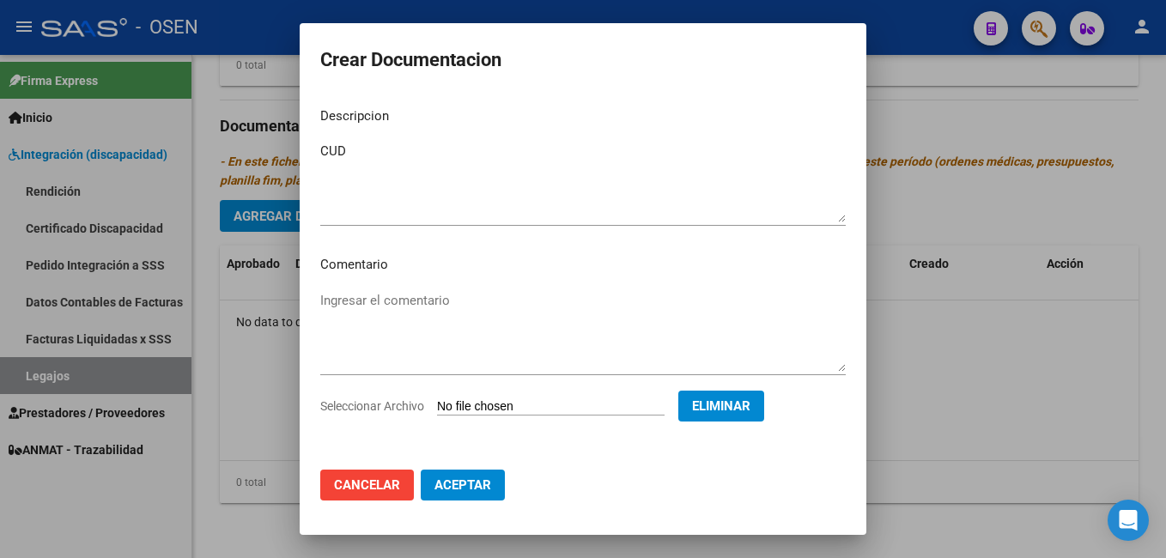
click at [461, 482] on span "Aceptar" at bounding box center [462, 484] width 57 height 15
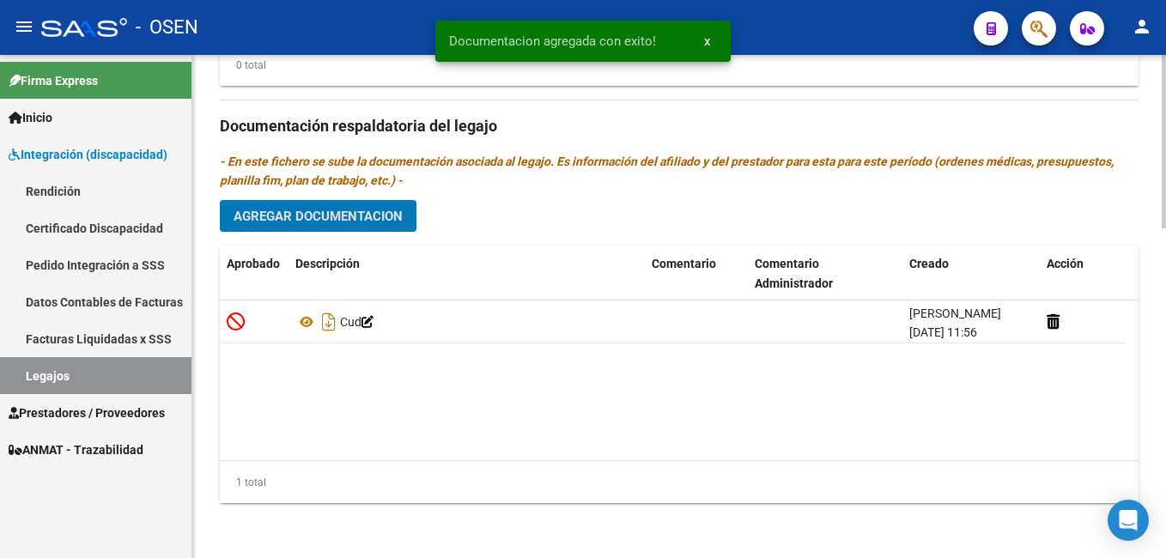
click at [300, 219] on span "Agregar Documentacion" at bounding box center [317, 216] width 169 height 15
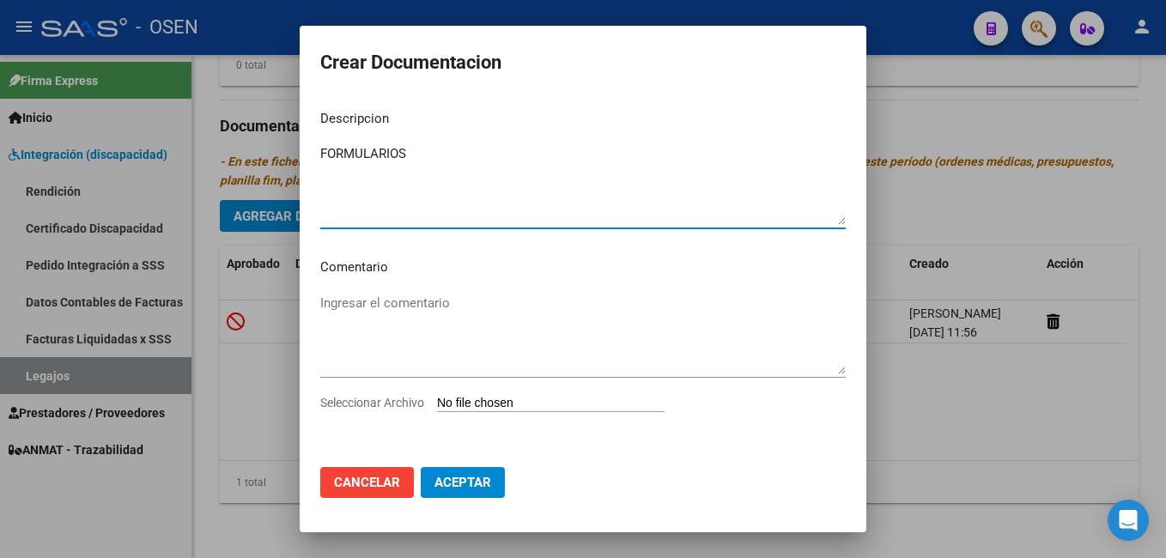
type textarea "FORMULARIOS"
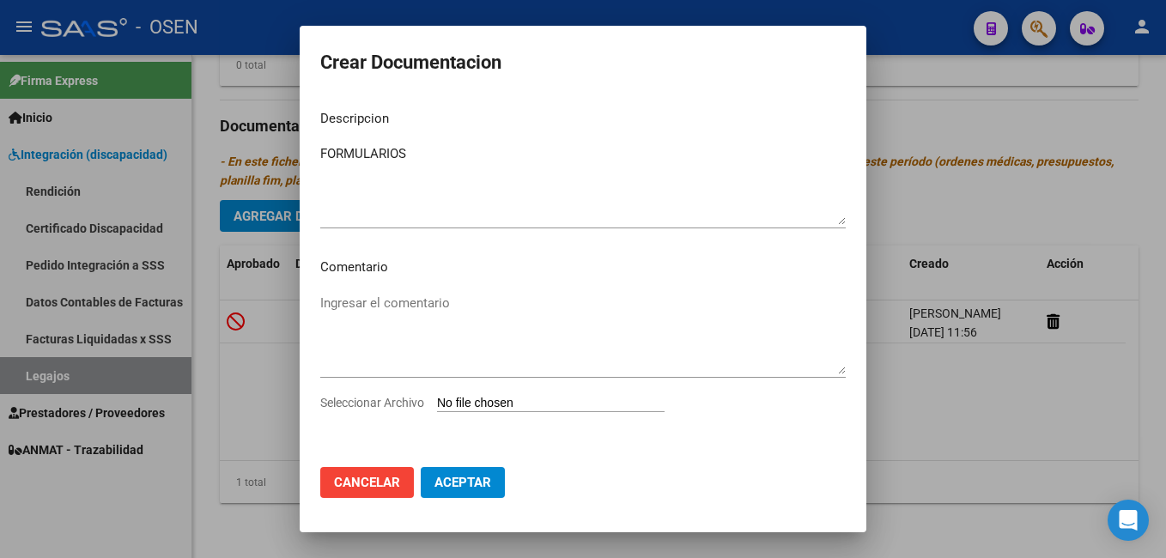
click at [468, 403] on input "Seleccionar Archivo" at bounding box center [550, 404] width 227 height 16
type input "C:\fakepath\PDF 2 [PERSON_NAME].pdf"
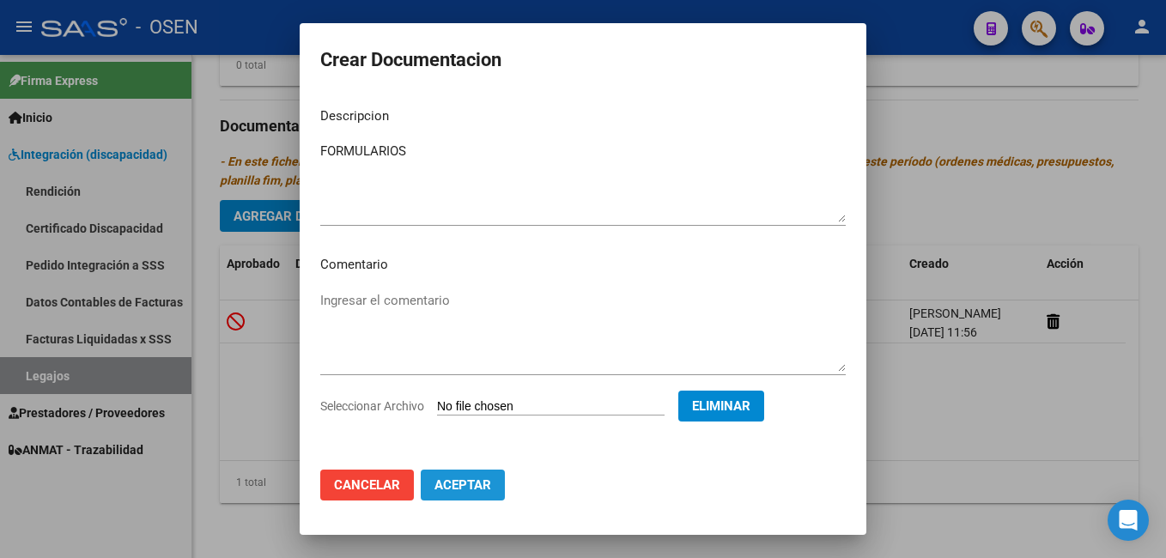
click at [453, 484] on span "Aceptar" at bounding box center [462, 484] width 57 height 15
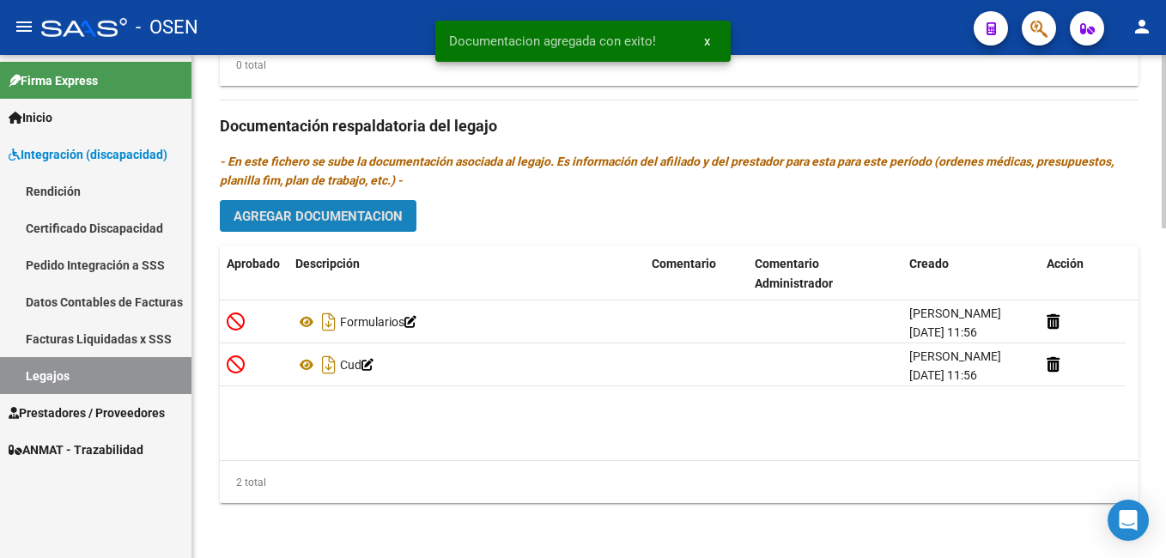
click at [306, 210] on span "Agregar Documentacion" at bounding box center [317, 216] width 169 height 15
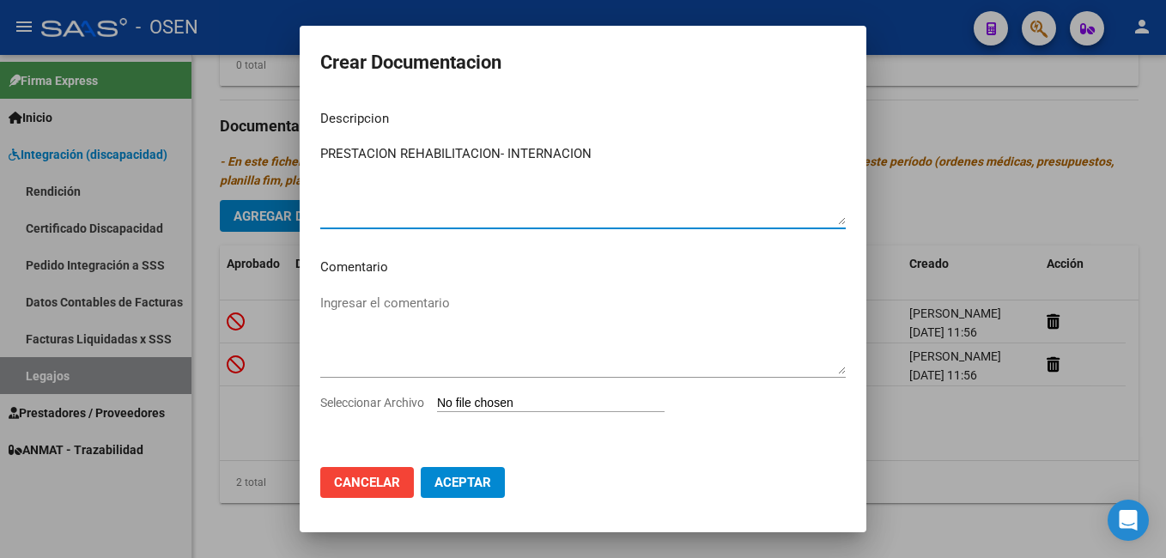
type textarea "PRESTACION REHABILITACION- INTERNACION"
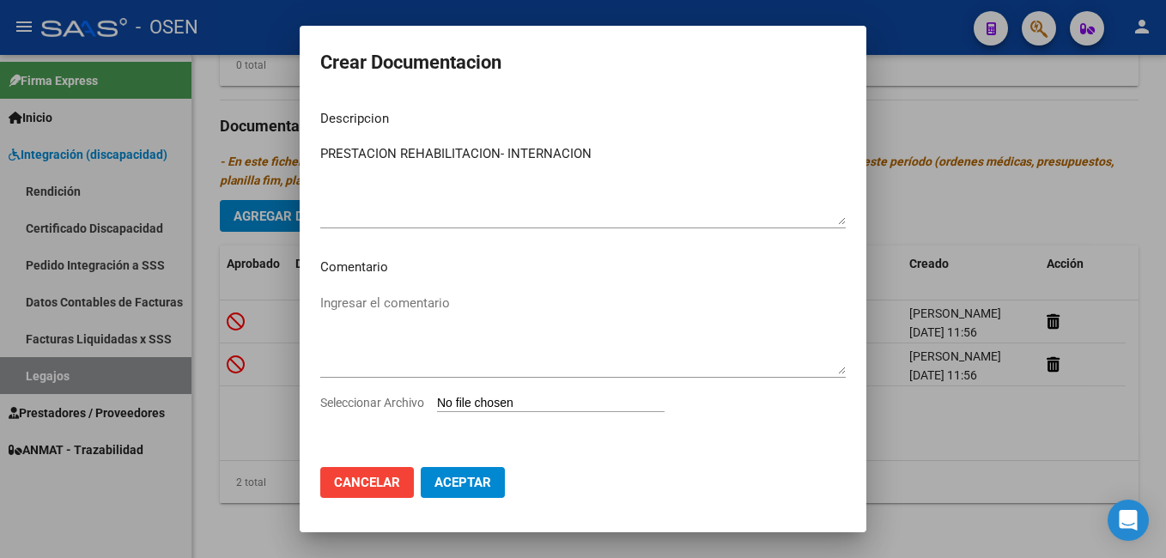
click at [488, 403] on input "Seleccionar Archivo" at bounding box center [550, 404] width 227 height 16
type input "C:\fakepath\PDF 3 [PERSON_NAME].pdf"
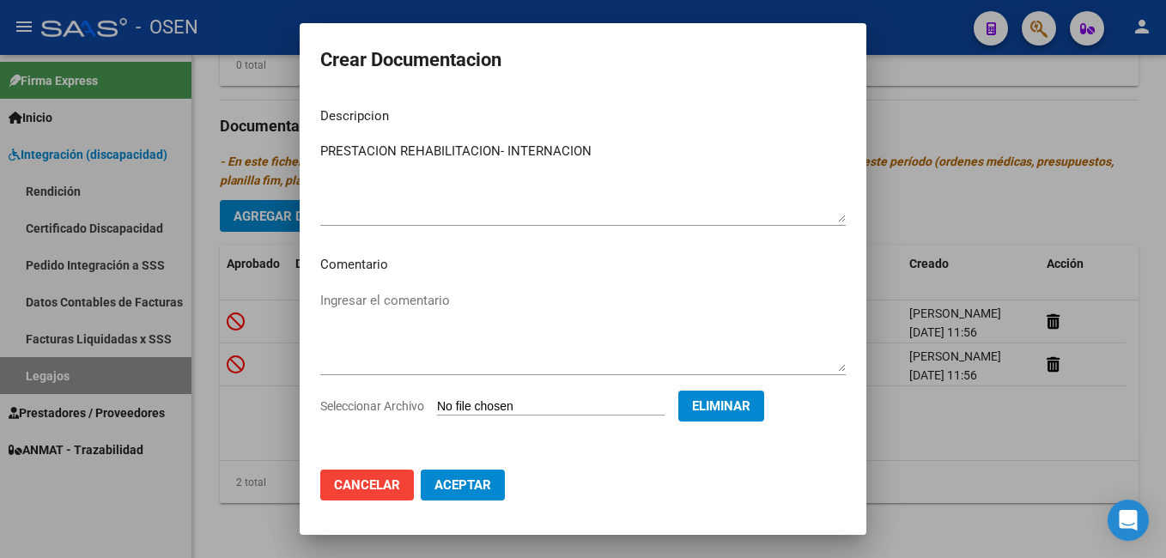
click at [446, 488] on span "Aceptar" at bounding box center [462, 484] width 57 height 15
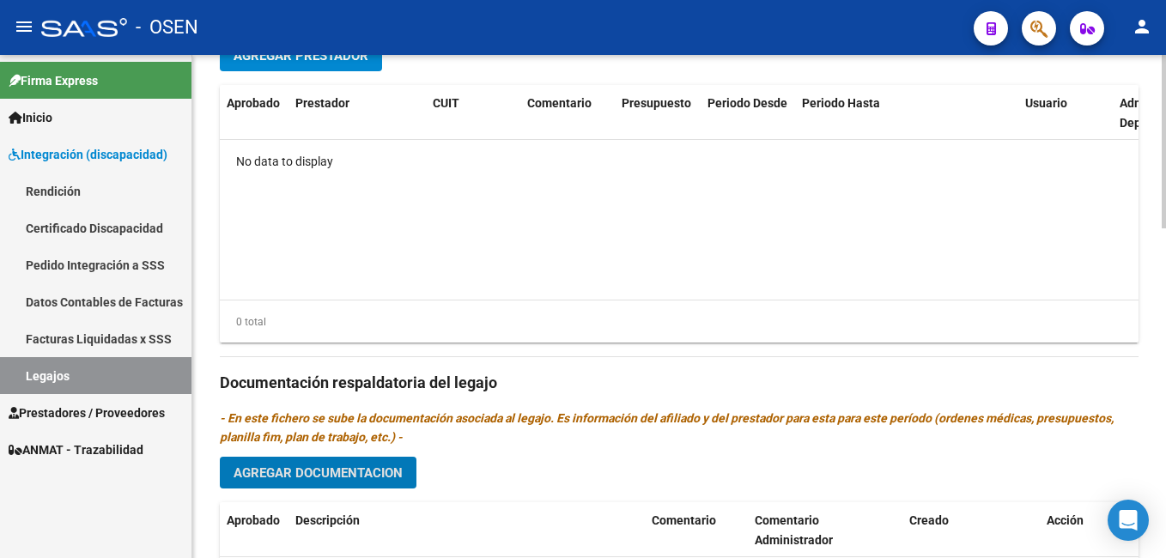
scroll to position [612, 0]
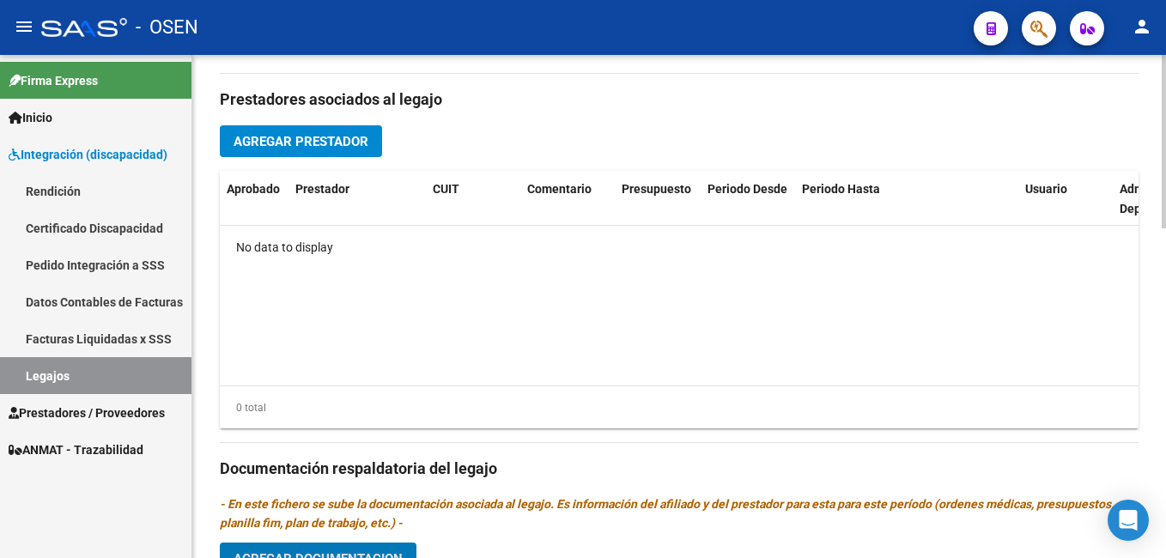
click at [271, 146] on span "Agregar Prestador" at bounding box center [300, 141] width 135 height 15
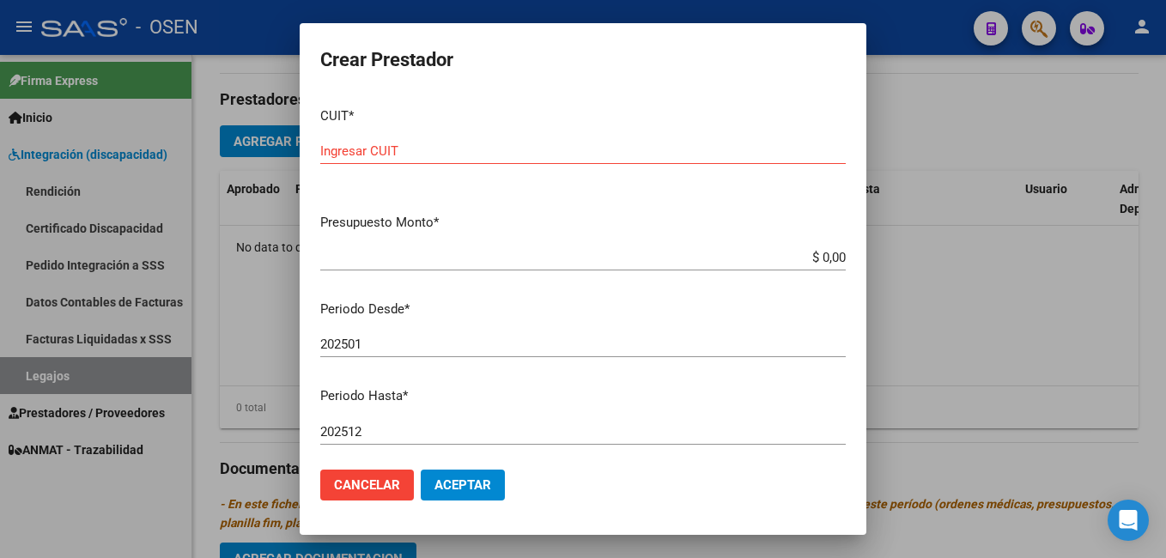
click at [420, 140] on div "Ingresar CUIT" at bounding box center [582, 151] width 525 height 26
paste input "[US_EMPLOYER_IDENTIFICATION_NUMBER]"
type input "[US_EMPLOYER_IDENTIFICATION_NUMBER]"
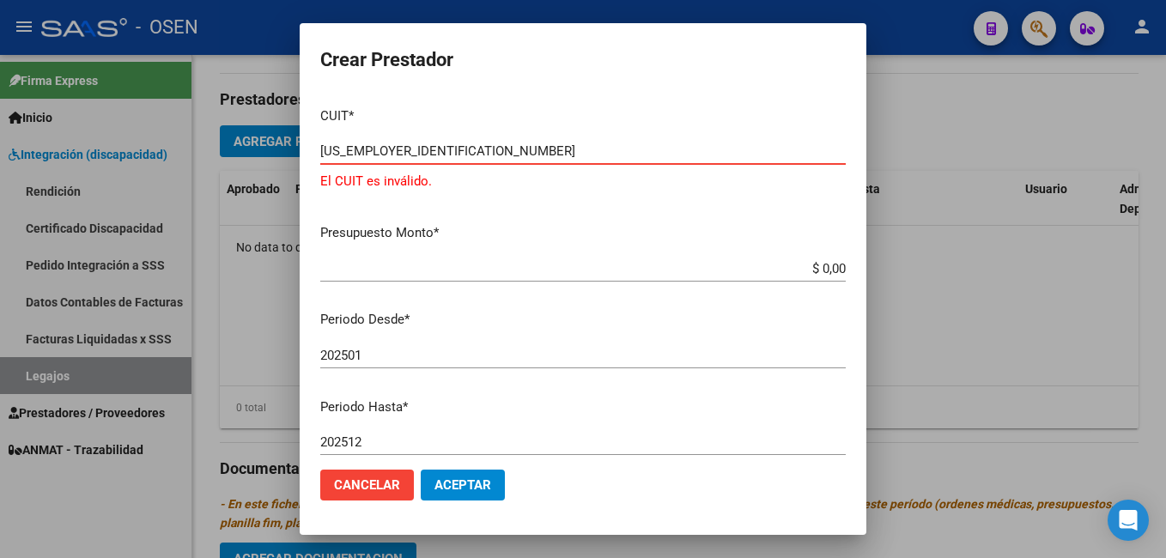
drag, startPoint x: 411, startPoint y: 143, endPoint x: 356, endPoint y: 148, distance: 55.2
click at [319, 154] on mat-dialog-content "CUIT * [US_EMPLOYER_IDENTIFICATION_NUMBER] Ingresar CUIT El CUIT es inválido. P…" at bounding box center [583, 275] width 566 height 363
paste input "30-71525424-3"
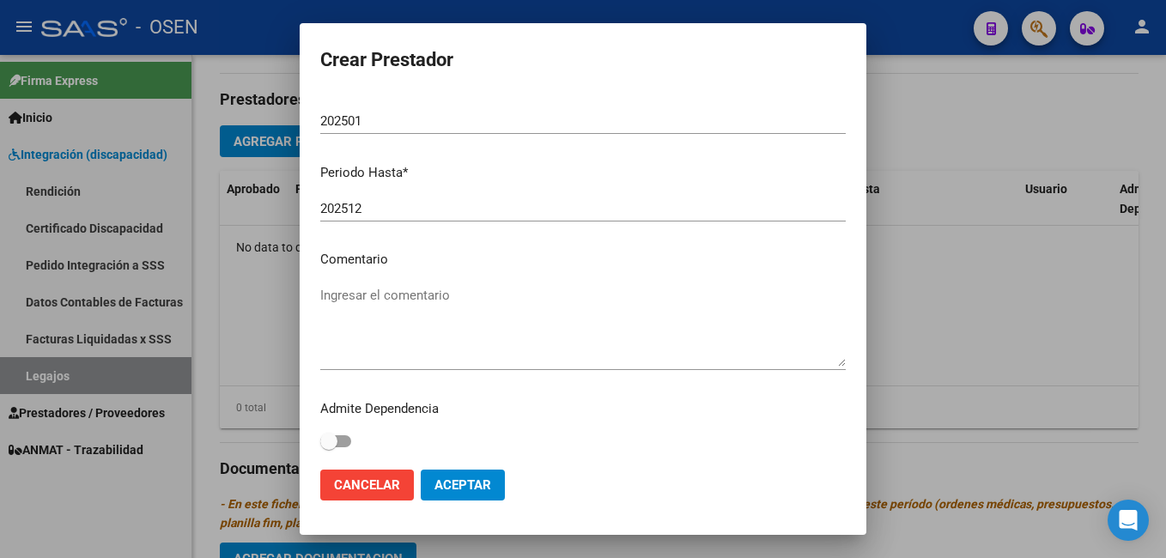
scroll to position [225, 0]
type input "30-71525424-3"
click at [479, 298] on textarea "Ingresar el comentario" at bounding box center [582, 324] width 525 height 81
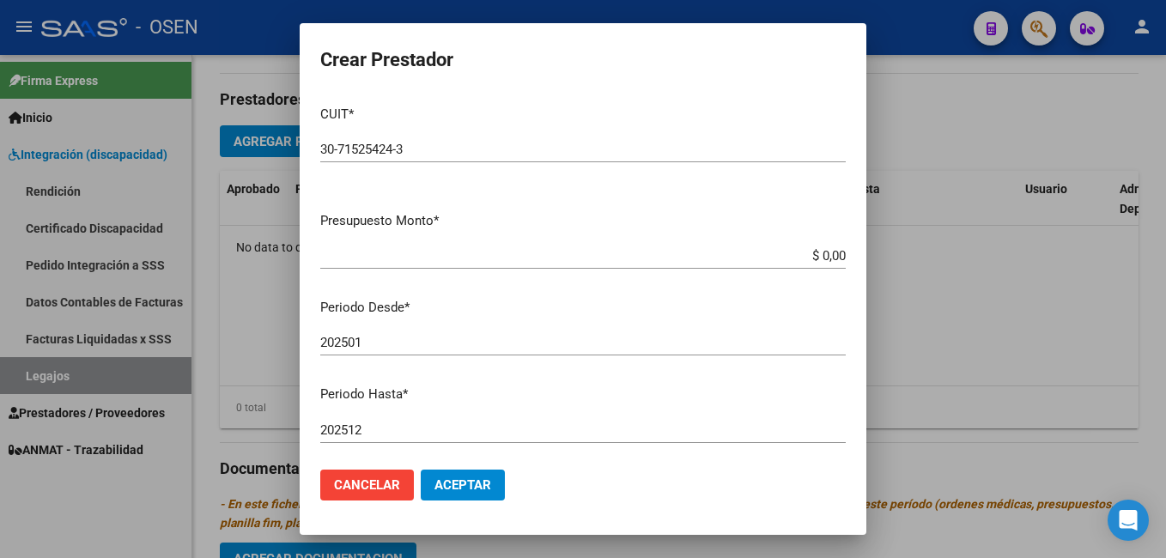
scroll to position [0, 0]
type textarea "COD. 94 REHABILITACION- INTERNACION"
click at [786, 257] on input "$ 0,00" at bounding box center [582, 257] width 525 height 15
click at [832, 257] on input "$ 0,00" at bounding box center [582, 257] width 525 height 15
type input "$ 3.540.814,47"
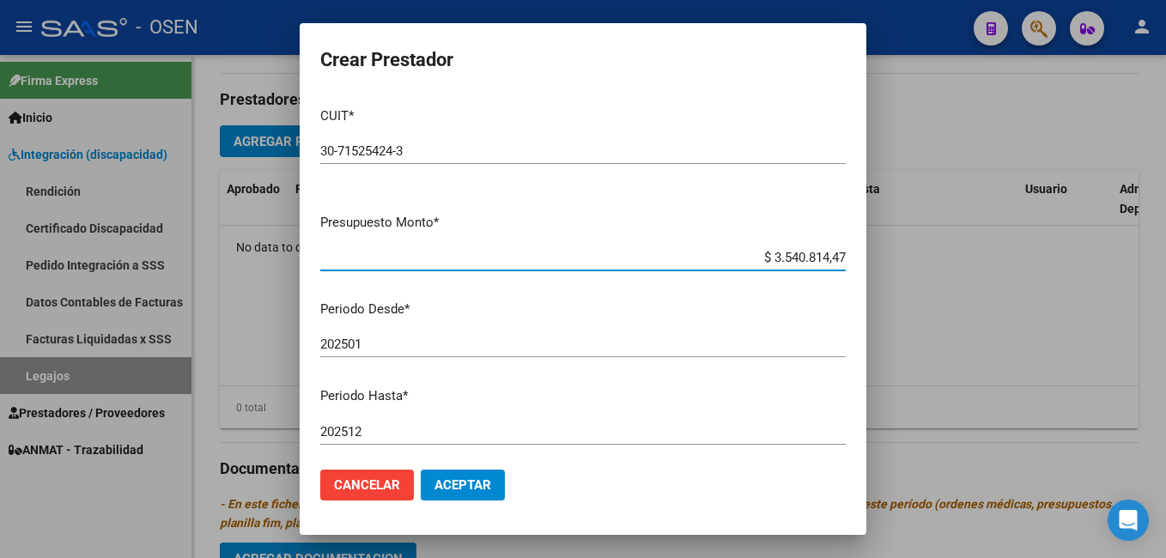
drag, startPoint x: 759, startPoint y: 253, endPoint x: 833, endPoint y: 254, distance: 74.7
click at [833, 254] on app-form-text-field "Presupuesto Monto * $ 3.540.814,47 Ingresar el monto" at bounding box center [589, 239] width 539 height 53
click at [411, 249] on div "$ 3.540.814,47 Ingresar el monto" at bounding box center [582, 258] width 525 height 26
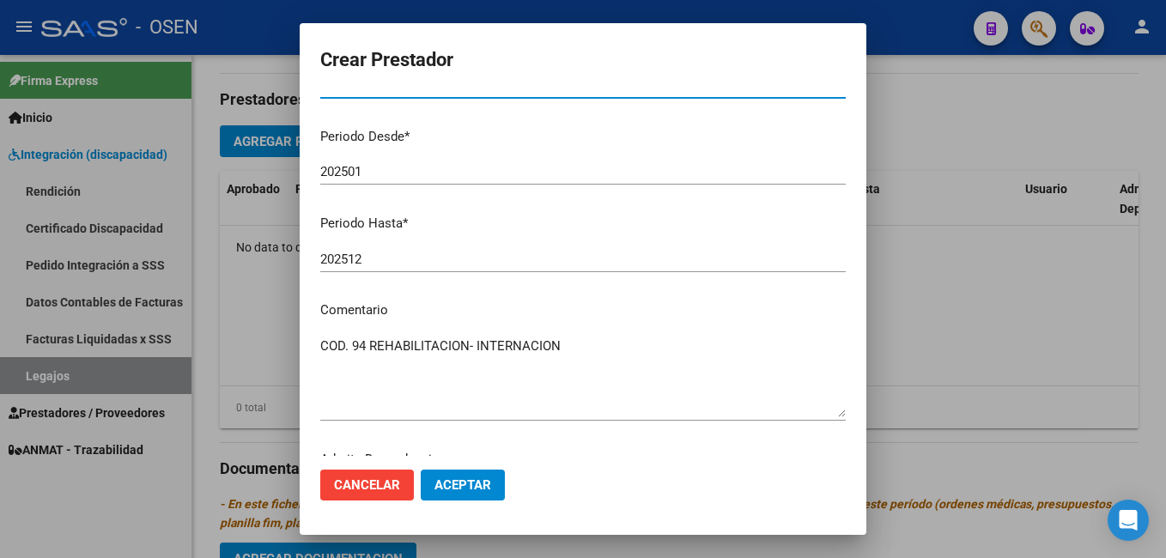
scroll to position [225, 0]
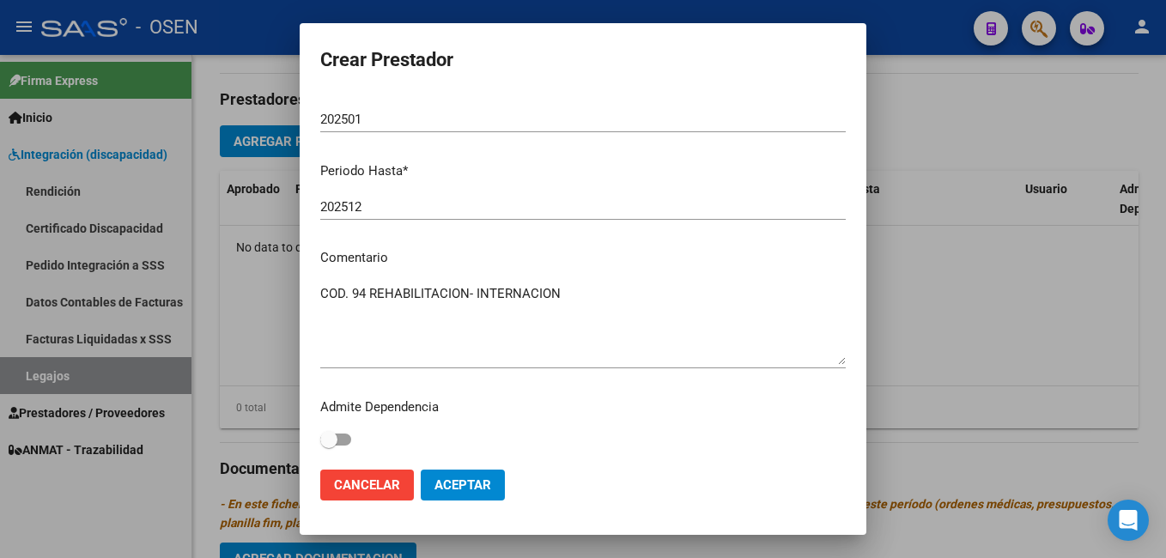
click at [461, 487] on span "Aceptar" at bounding box center [462, 484] width 57 height 15
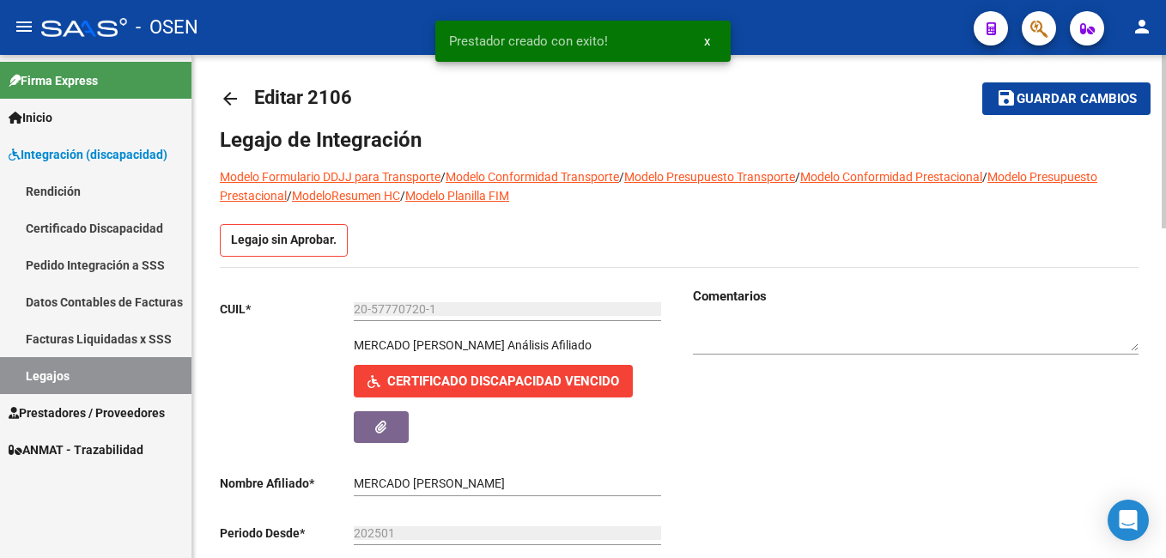
scroll to position [0, 0]
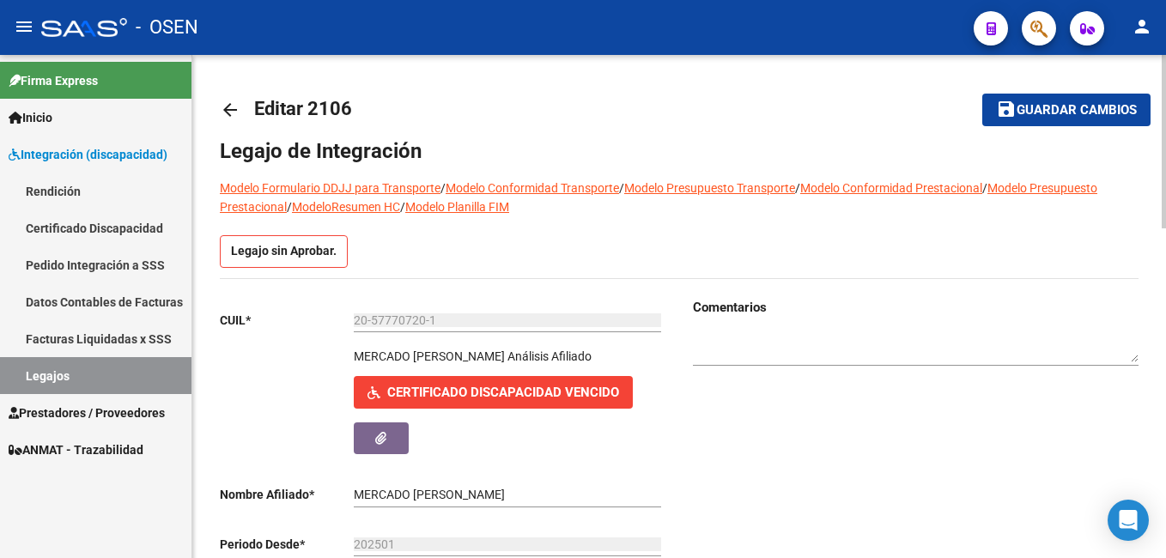
click at [1074, 105] on span "Guardar cambios" at bounding box center [1076, 110] width 120 height 15
